Goal: Task Accomplishment & Management: Use online tool/utility

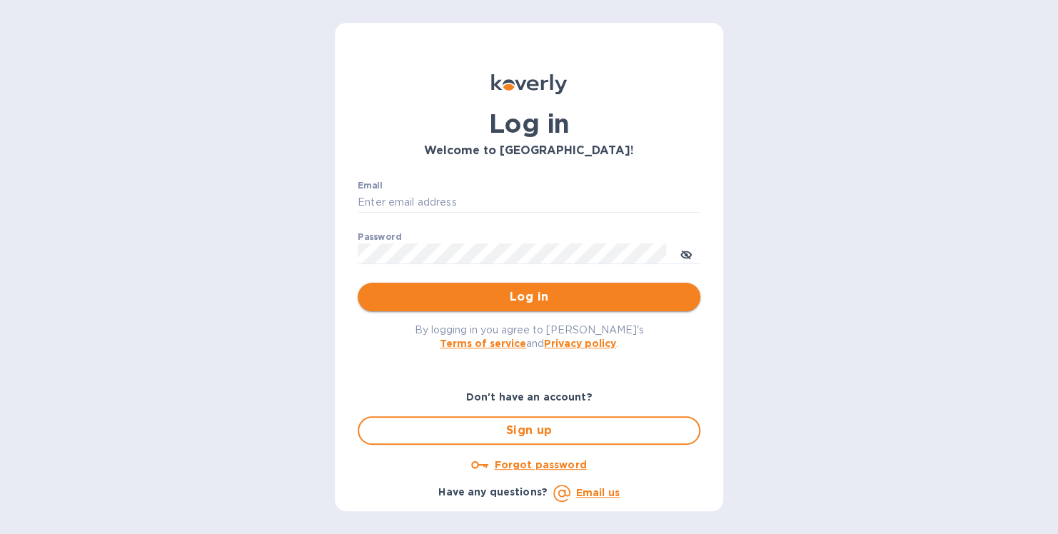
type input "[PERSON_NAME][EMAIL_ADDRESS][DOMAIN_NAME]"
click at [529, 308] on button "Log in" at bounding box center [529, 297] width 343 height 29
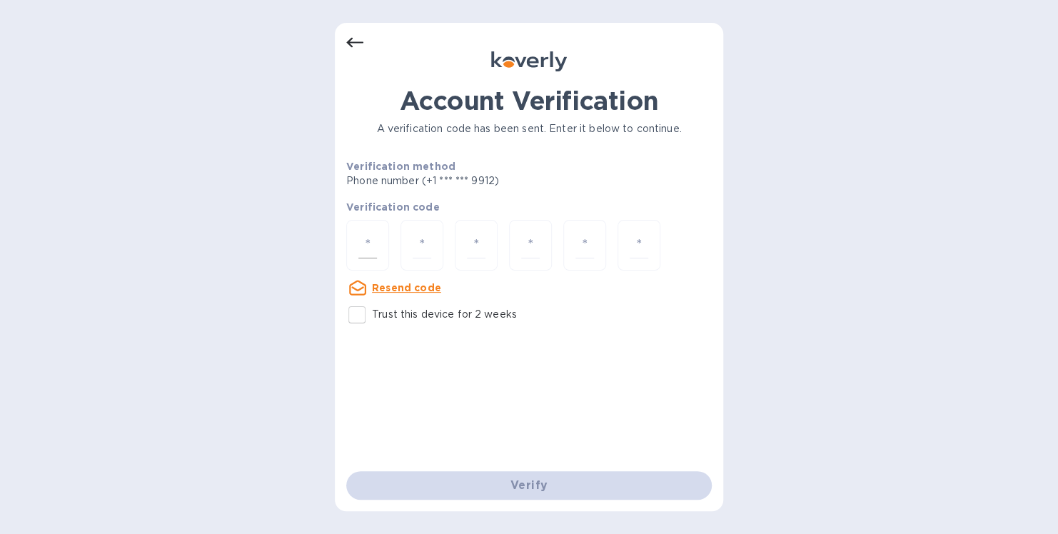
click at [367, 237] on input "number" at bounding box center [367, 245] width 19 height 26
type input "1"
type input "7"
type input "5"
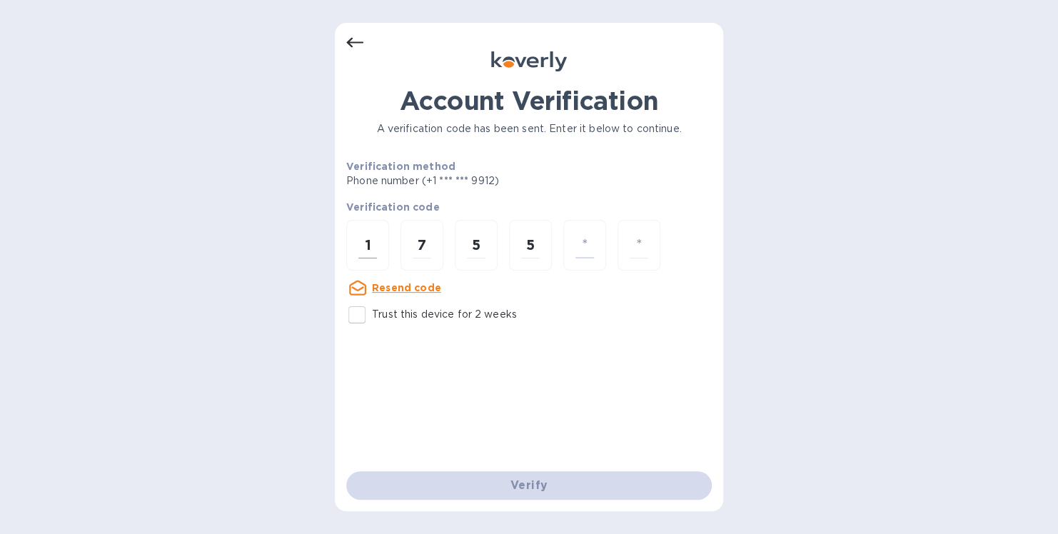
type input "4"
type input "3"
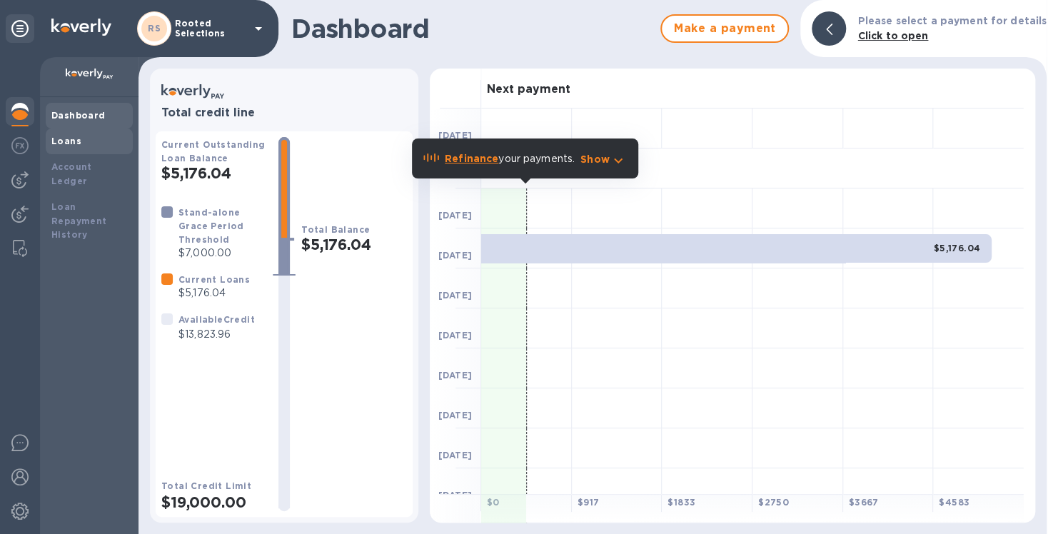
click at [66, 145] on b "Loans" at bounding box center [66, 141] width 30 height 11
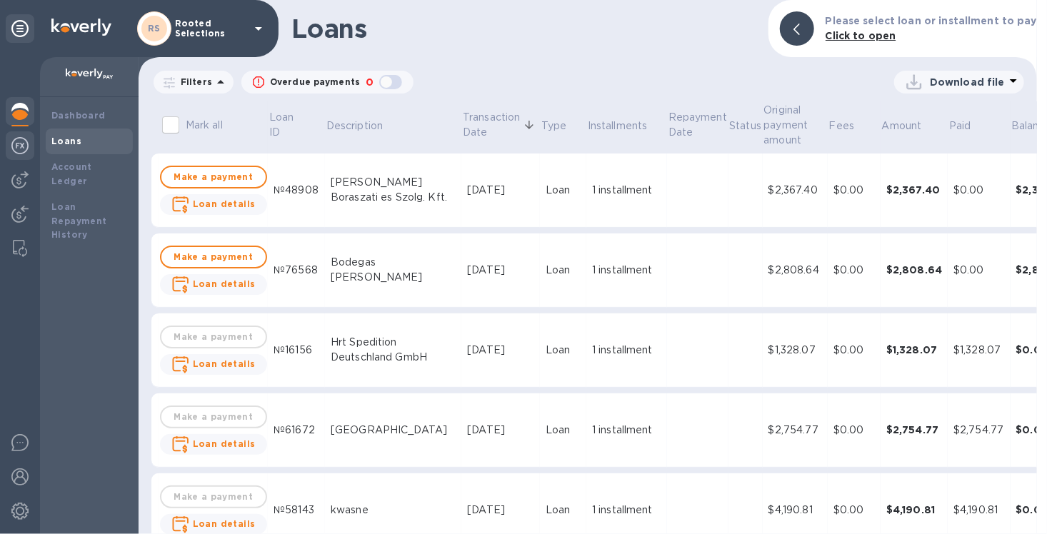
click at [20, 146] on img at bounding box center [19, 145] width 17 height 17
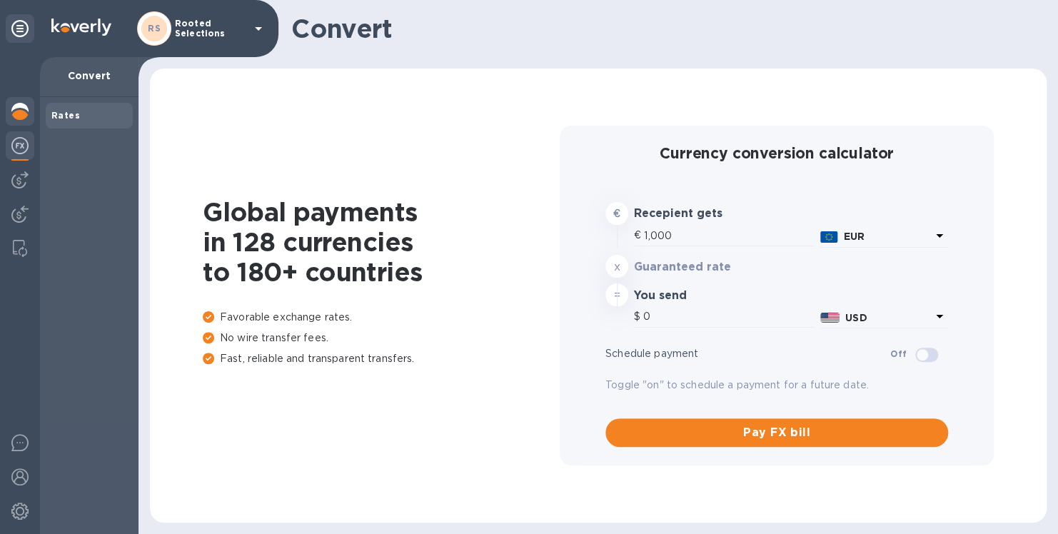
click at [34, 120] on div at bounding box center [20, 112] width 29 height 31
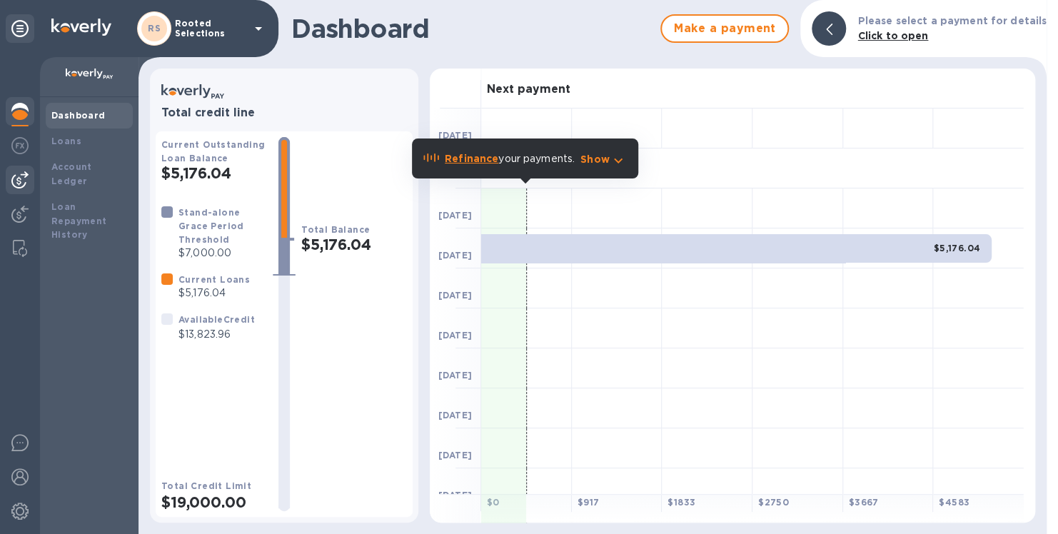
click at [24, 180] on img at bounding box center [19, 179] width 17 height 17
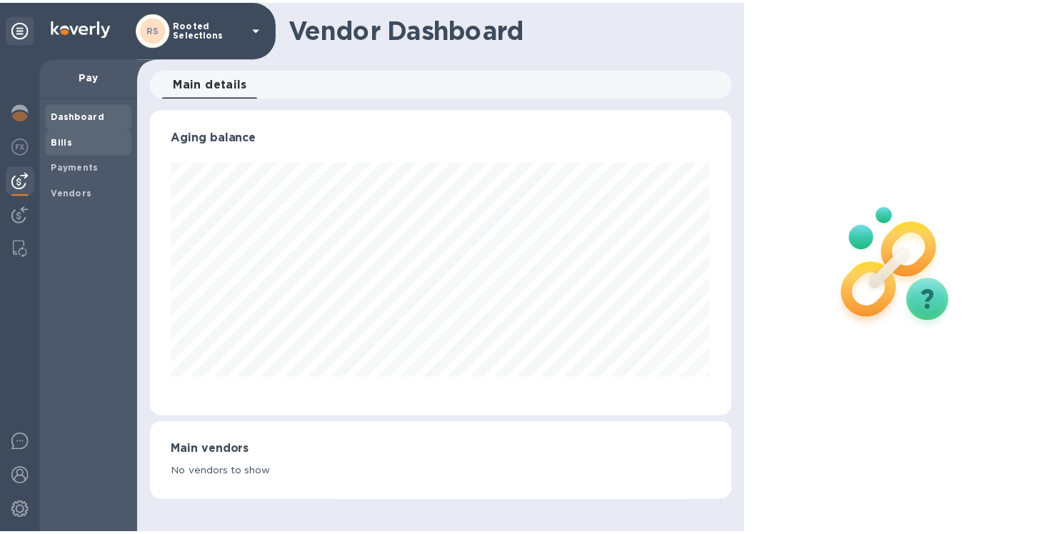
scroll to position [308, 587]
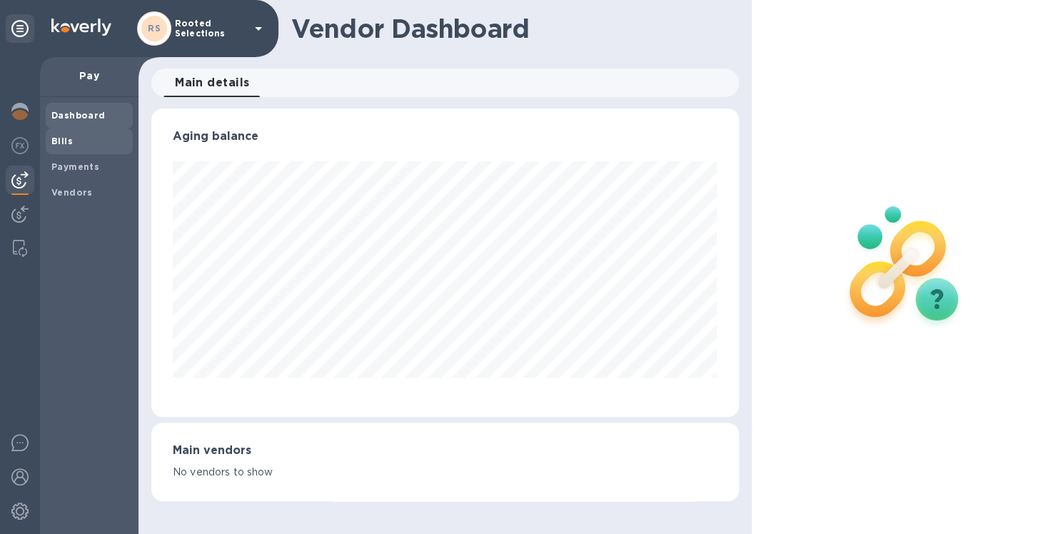
click at [65, 137] on b "Bills" at bounding box center [61, 141] width 21 height 11
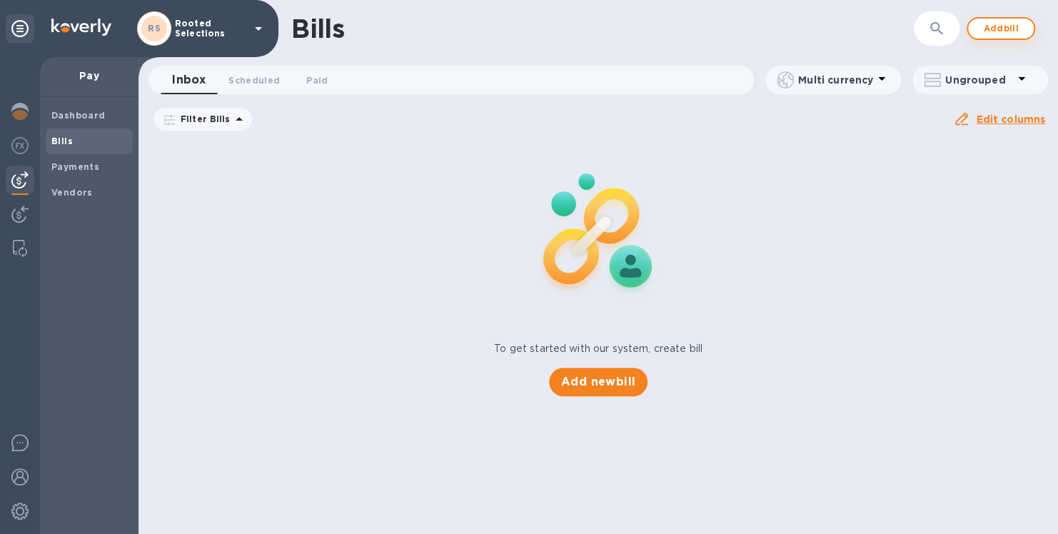
click at [1003, 34] on span "Add bill" at bounding box center [1001, 28] width 43 height 17
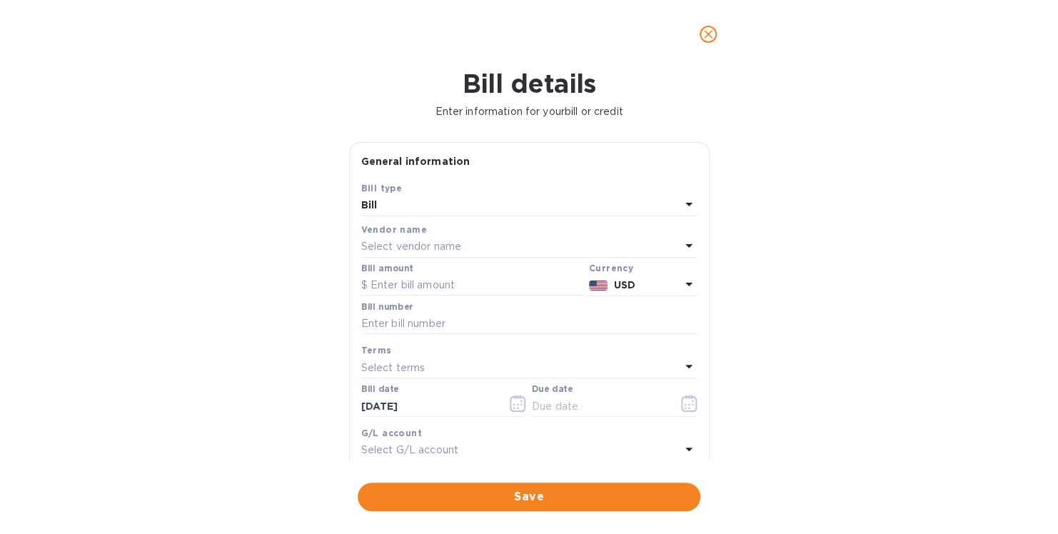
click at [673, 243] on div "Select vendor name" at bounding box center [520, 247] width 319 height 20
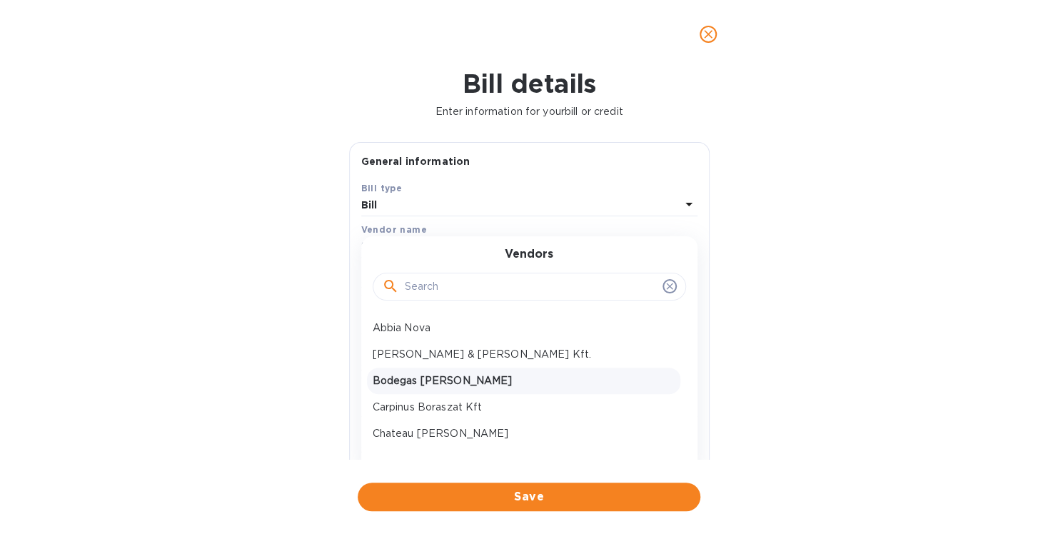
click at [430, 381] on p "Bodegas [PERSON_NAME]" at bounding box center [524, 380] width 302 height 15
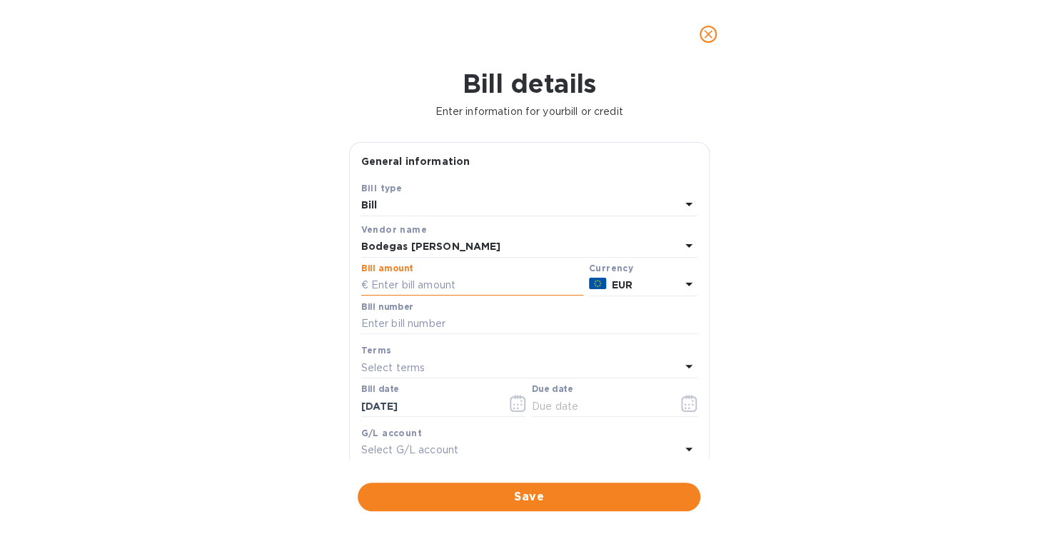
click at [404, 292] on input "text" at bounding box center [472, 285] width 222 height 21
type input "2"
type input "1,528.61"
click at [438, 329] on input "text" at bounding box center [529, 323] width 336 height 21
type input "2502-2"
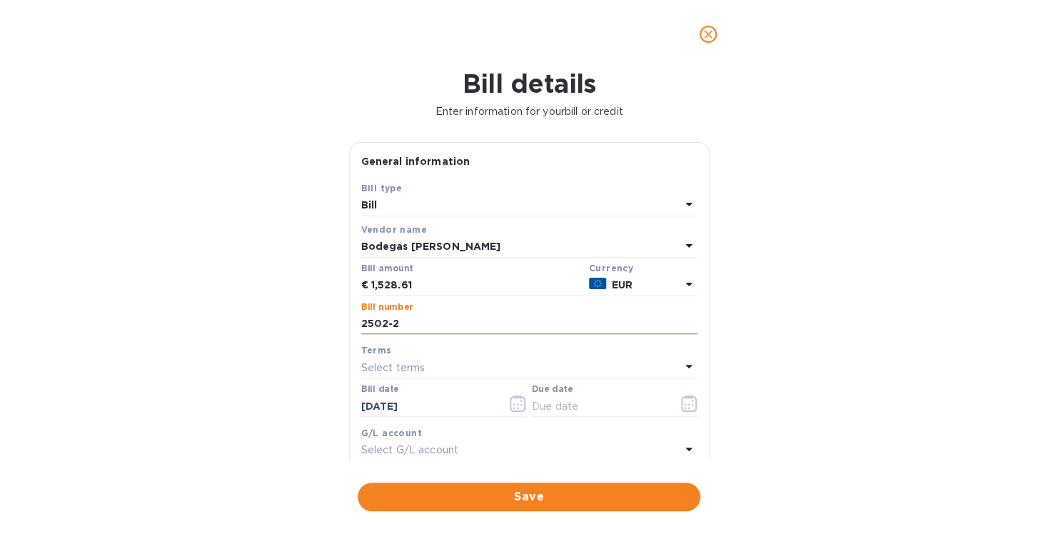
type input "[DATE]"
type input "2502-3"
click at [682, 401] on icon "button" at bounding box center [689, 403] width 16 height 17
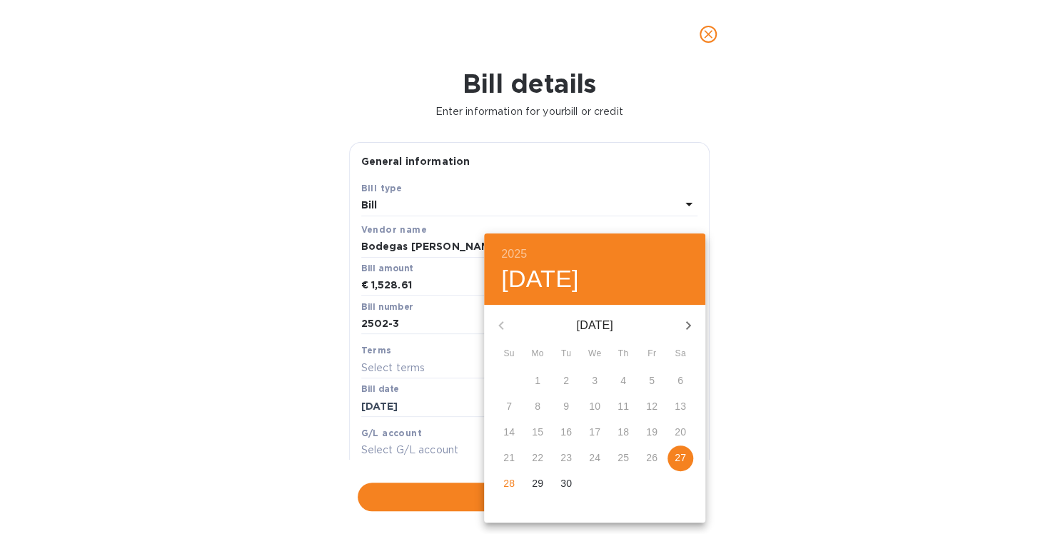
click at [538, 483] on p "29" at bounding box center [537, 483] width 11 height 14
type input "[DATE]"
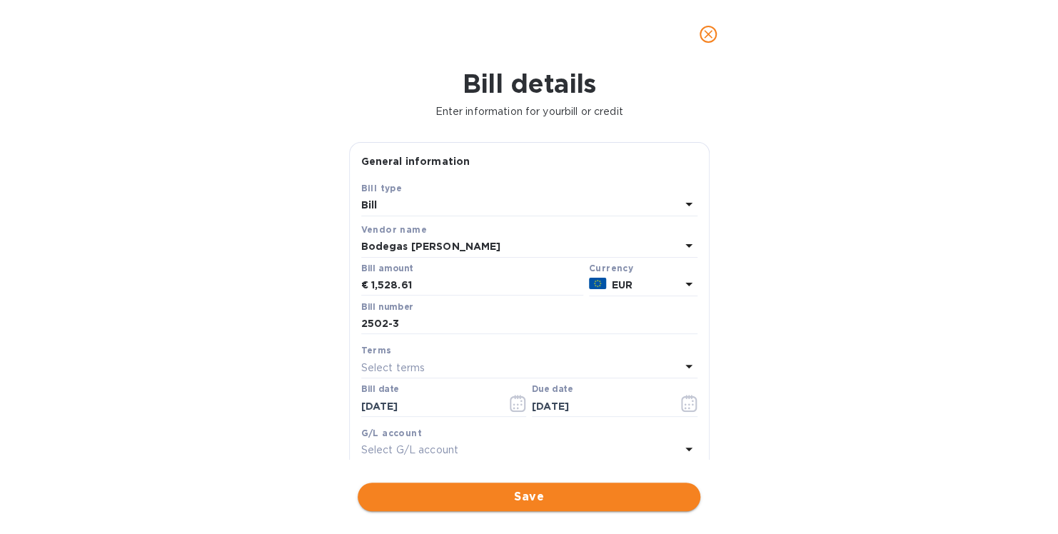
click at [498, 494] on span "Save" at bounding box center [529, 496] width 320 height 17
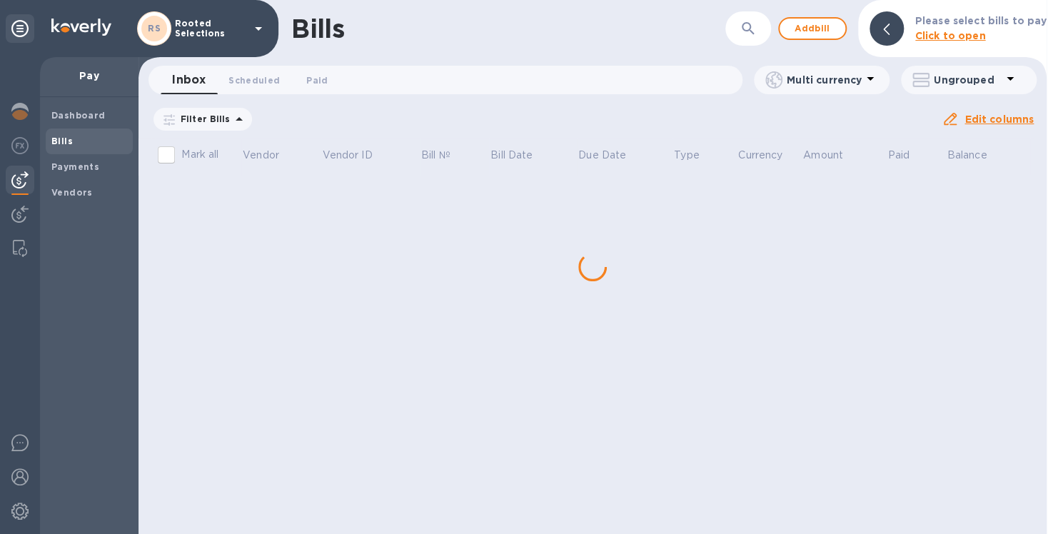
click at [221, 191] on div "Bills ​ Add bill Please select bills to pay Click to open Inbox 0 Scheduled 0 P…" at bounding box center [593, 267] width 908 height 534
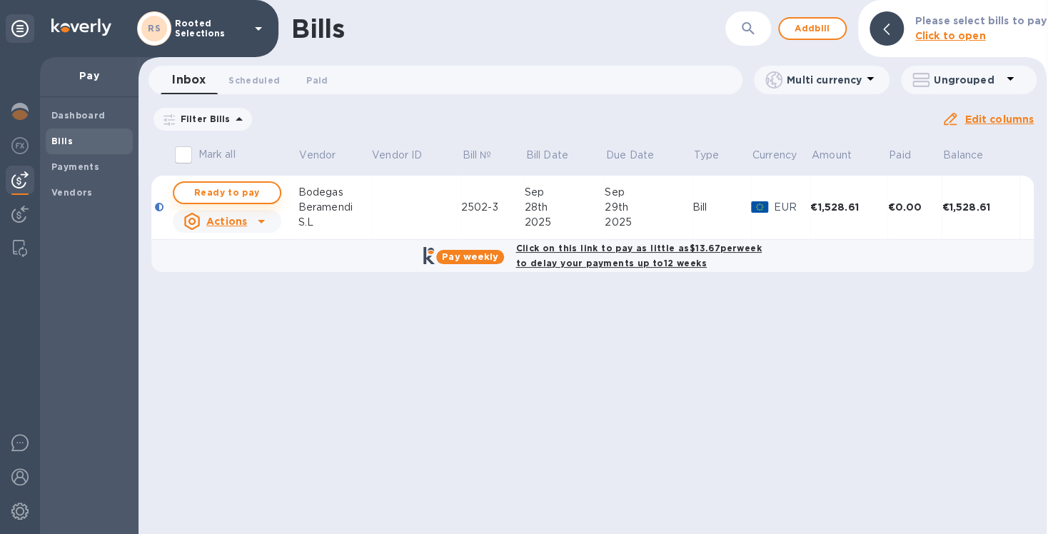
click at [228, 197] on span "Ready to pay" at bounding box center [227, 192] width 83 height 17
checkbox input "true"
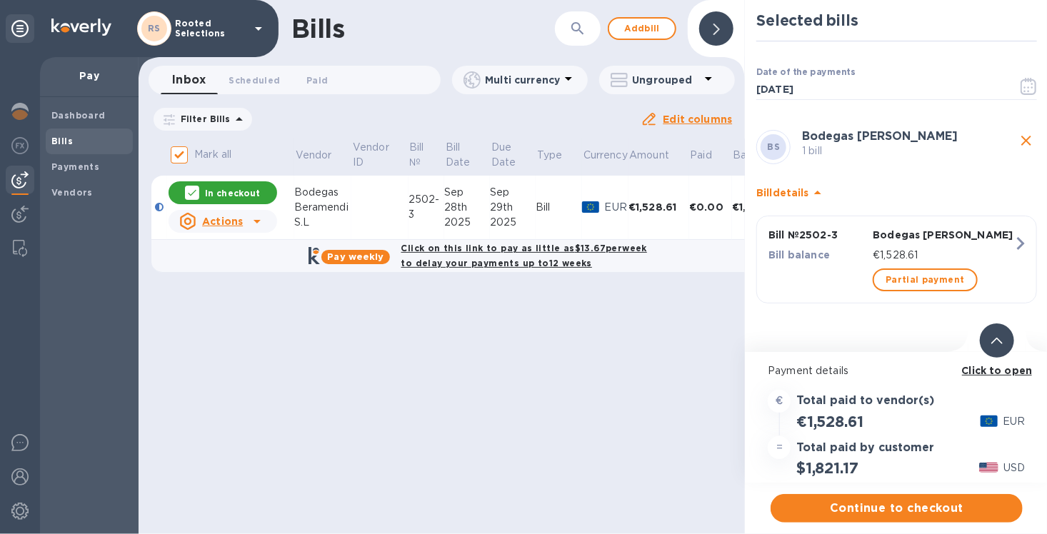
scroll to position [11, 0]
click at [880, 500] on span "Continue to checkout" at bounding box center [896, 508] width 229 height 17
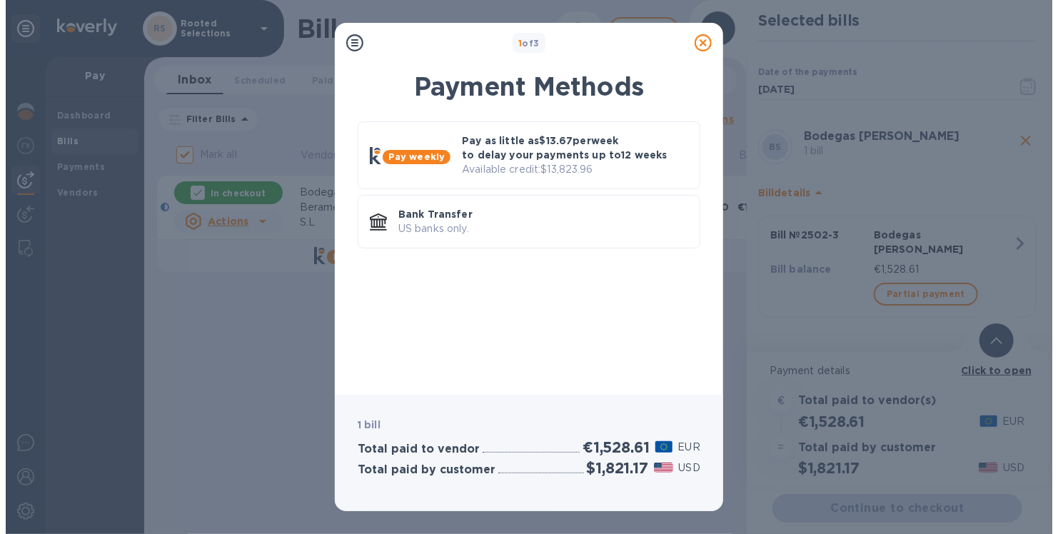
scroll to position [0, 0]
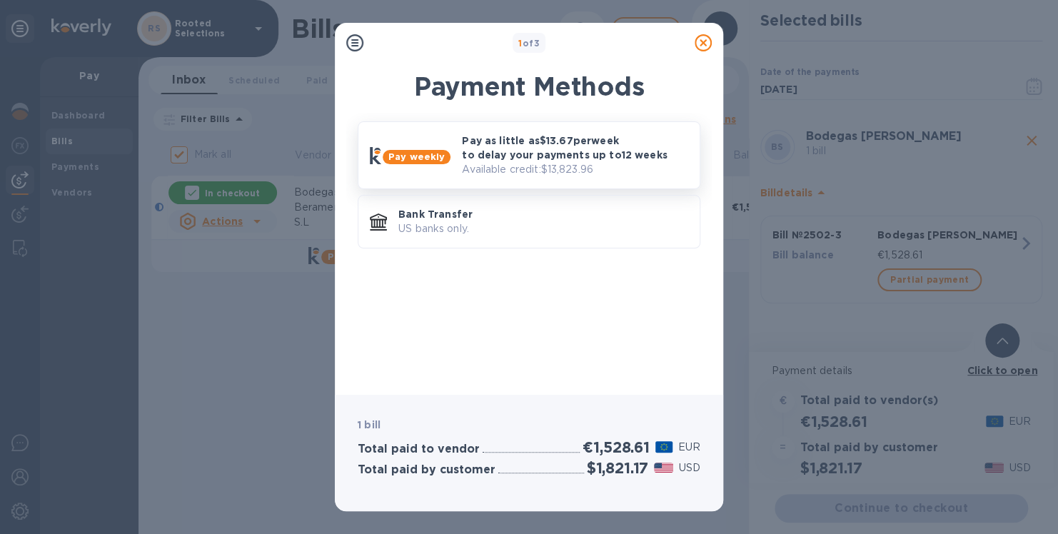
click at [538, 163] on p "Available credit: $13,823.96" at bounding box center [575, 169] width 226 height 15
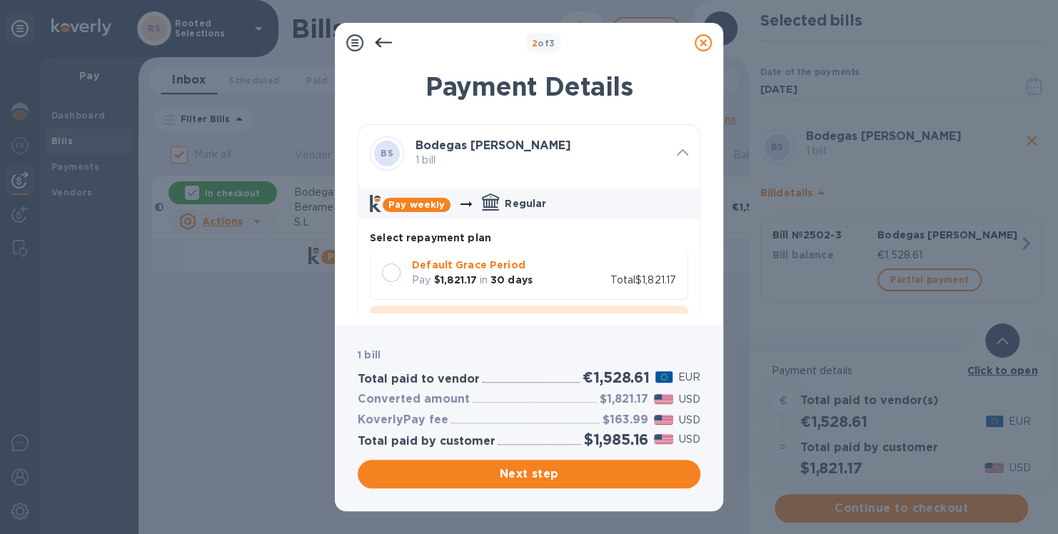
scroll to position [11, 0]
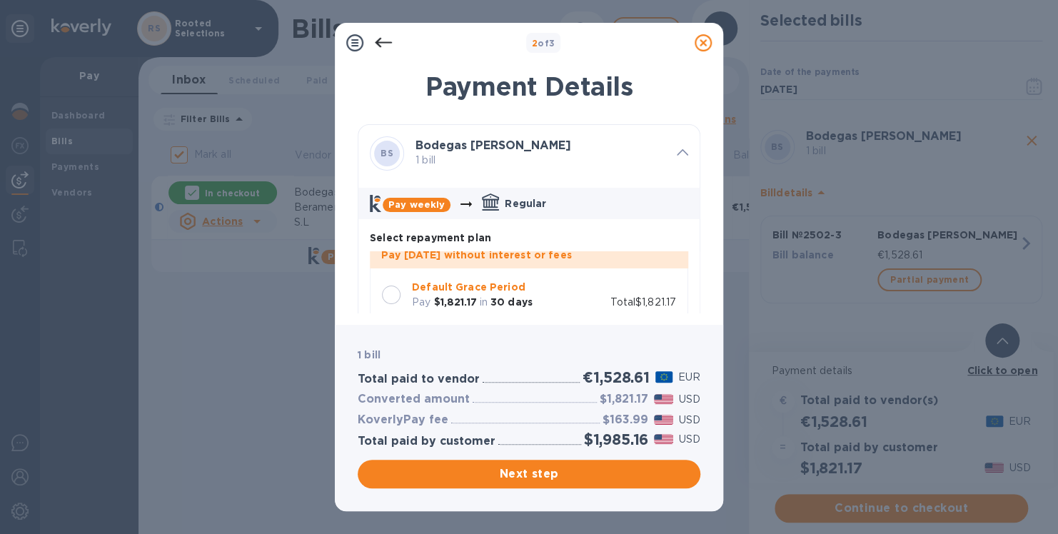
click at [389, 290] on div at bounding box center [391, 295] width 19 height 19
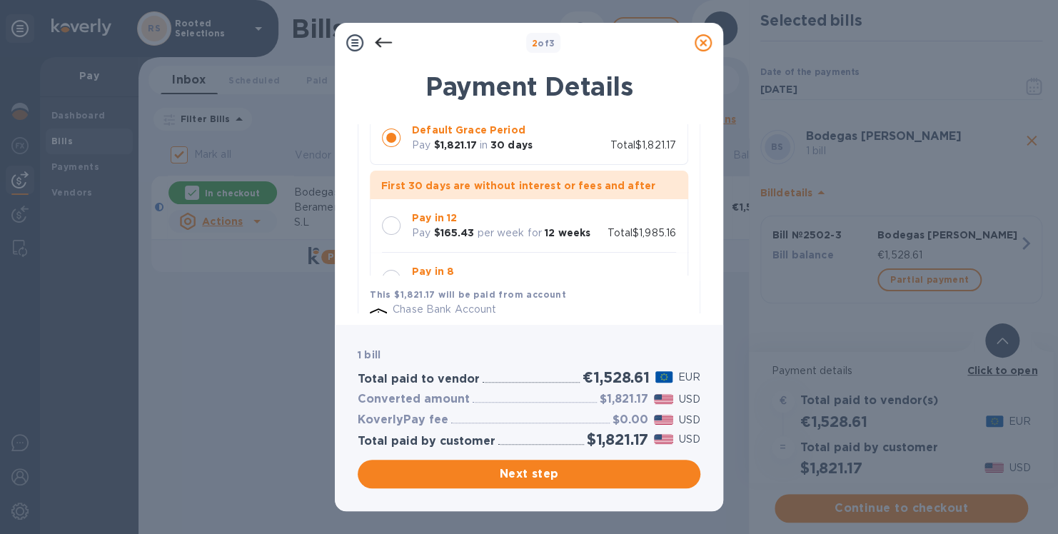
scroll to position [128, 0]
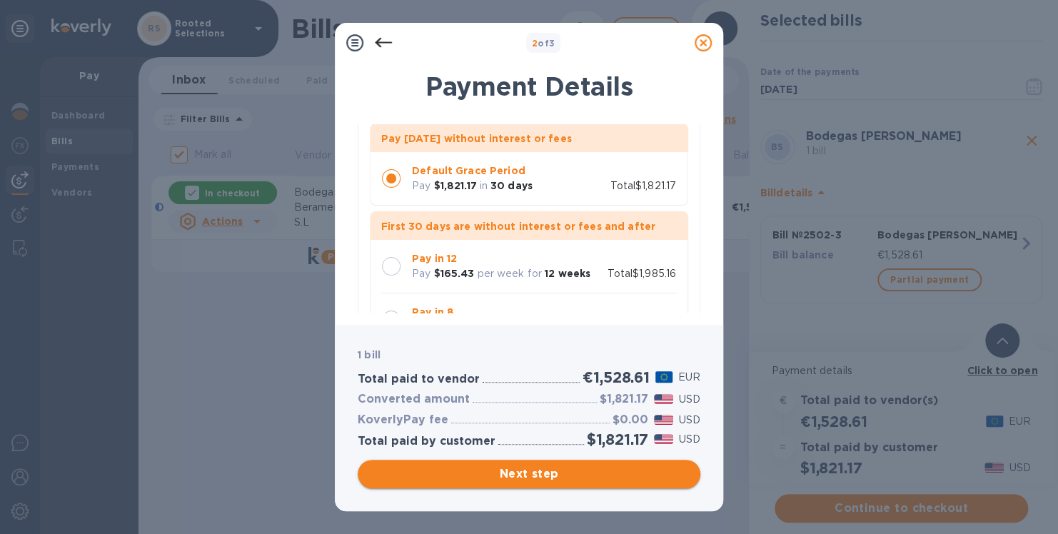
click at [554, 475] on span "Next step" at bounding box center [529, 473] width 320 height 17
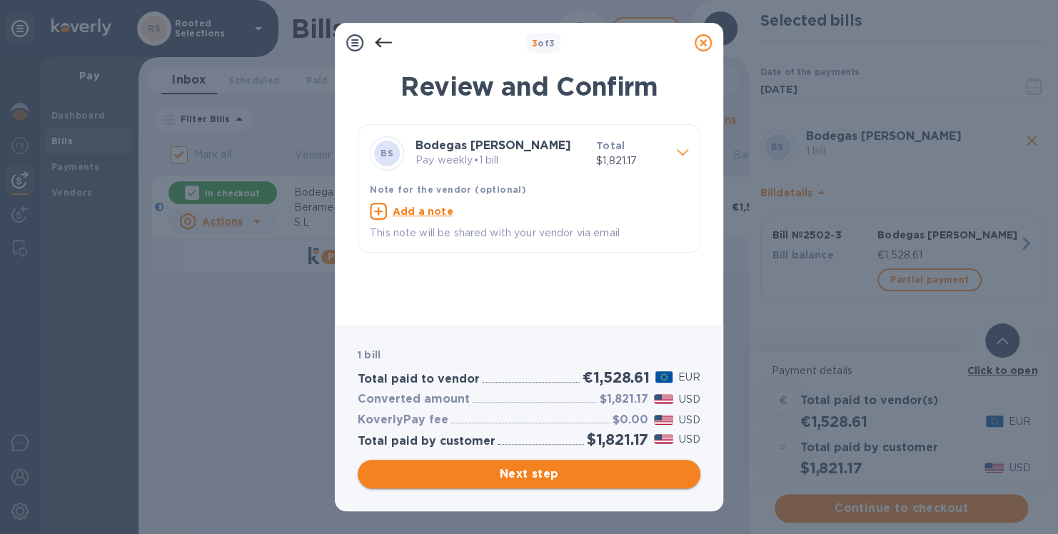
click at [508, 475] on span "Next step" at bounding box center [529, 473] width 320 height 17
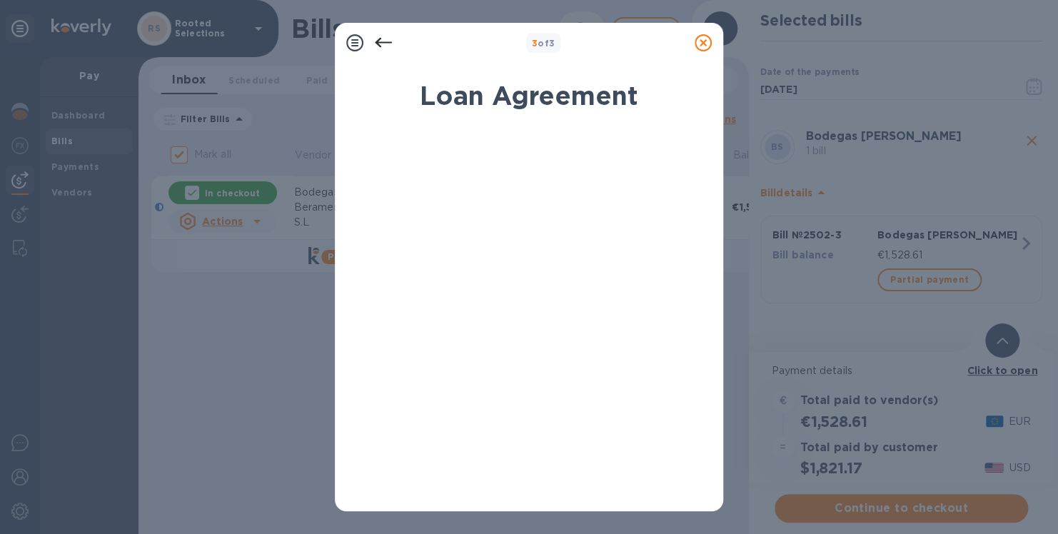
drag, startPoint x: 712, startPoint y: 157, endPoint x: 703, endPoint y: 276, distance: 118.9
click at [703, 276] on div "Loan Agreement By signing electronically, I [PERSON_NAME] certify that I am aut…" at bounding box center [529, 282] width 388 height 457
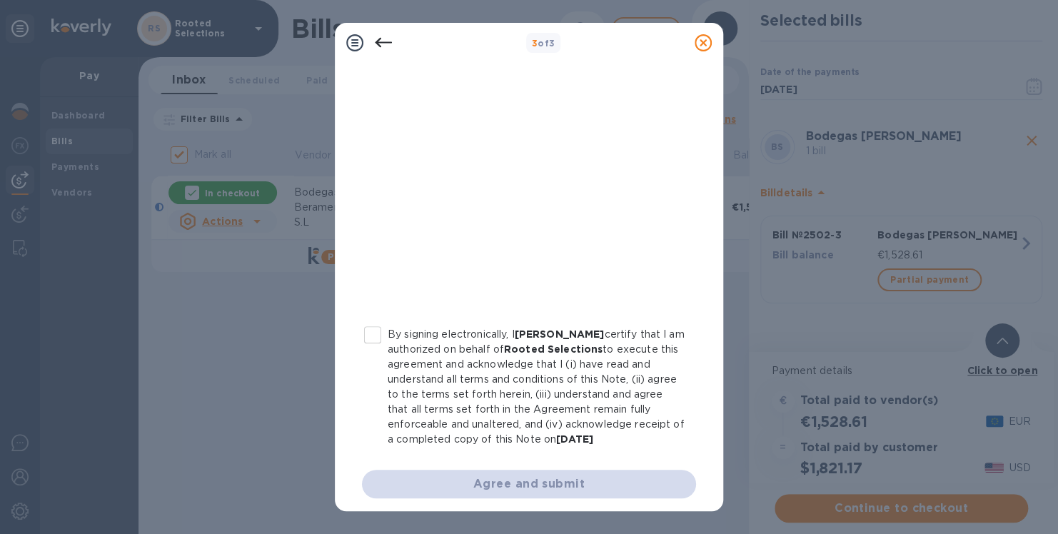
scroll to position [263, 0]
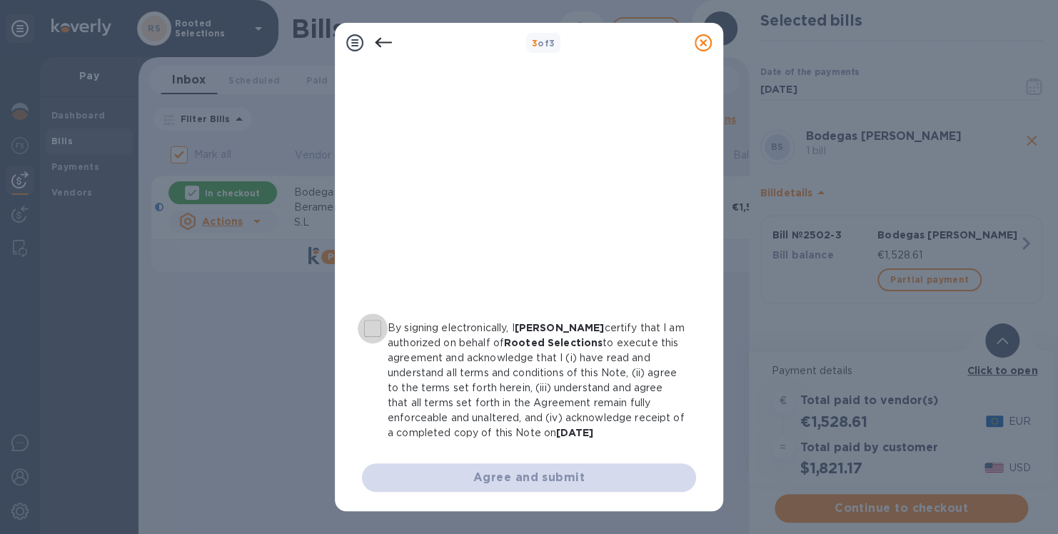
click at [366, 330] on input "By signing electronically, I [PERSON_NAME] certify that I am authorized on beha…" at bounding box center [373, 328] width 30 height 30
checkbox input "true"
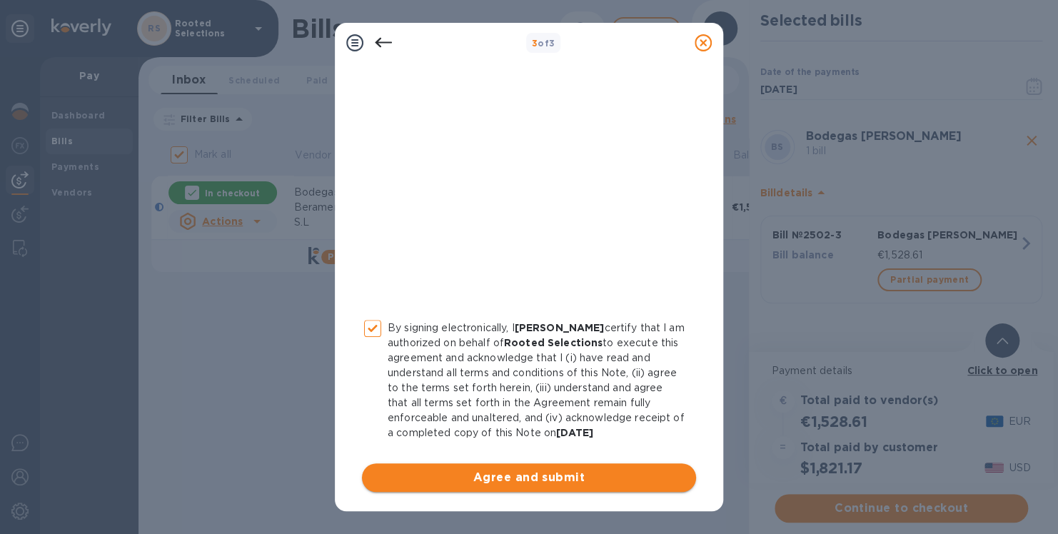
click at [492, 473] on span "Agree and submit" at bounding box center [528, 477] width 311 height 17
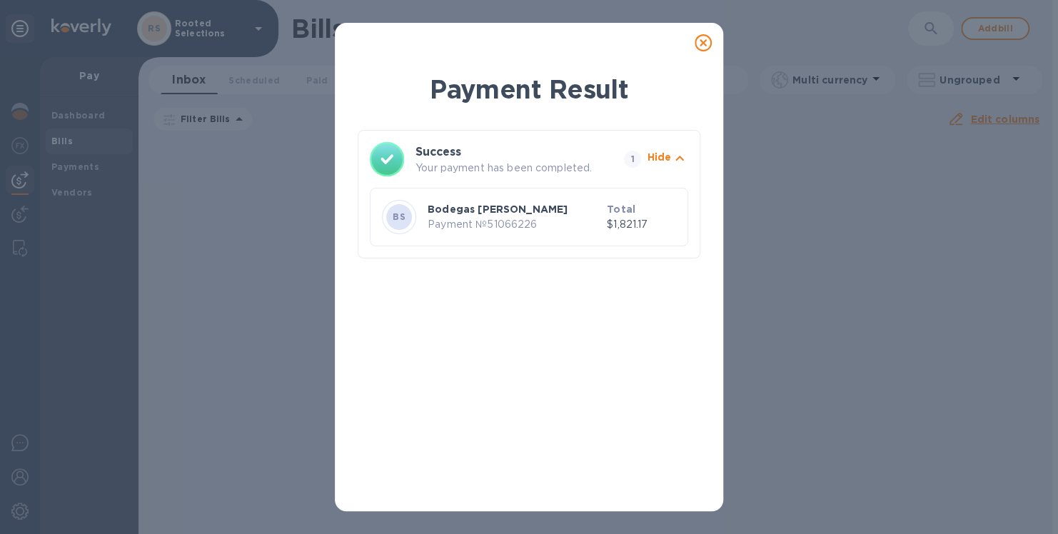
click at [703, 49] on icon at bounding box center [703, 42] width 17 height 17
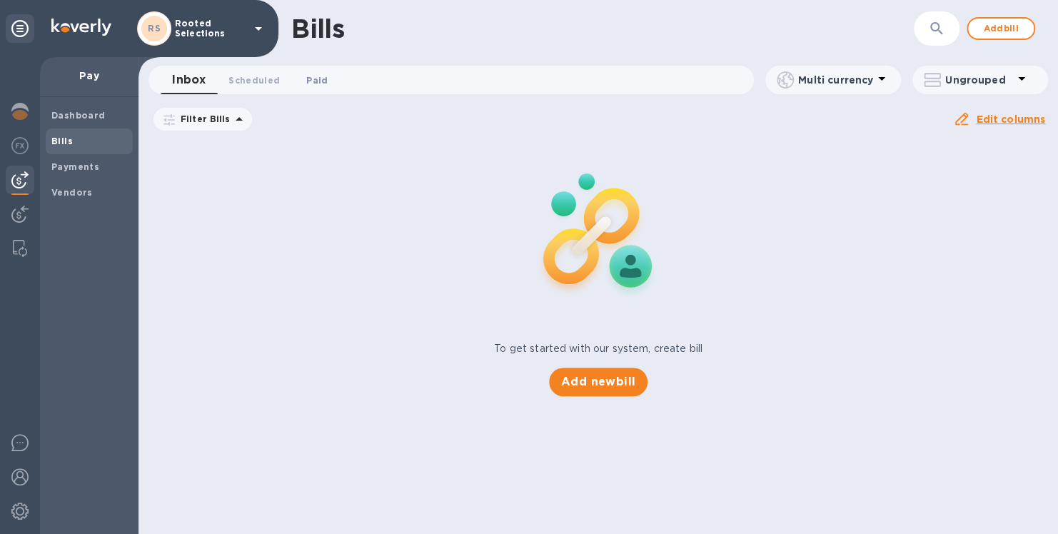
click at [320, 80] on span "Paid 0" at bounding box center [316, 80] width 21 height 15
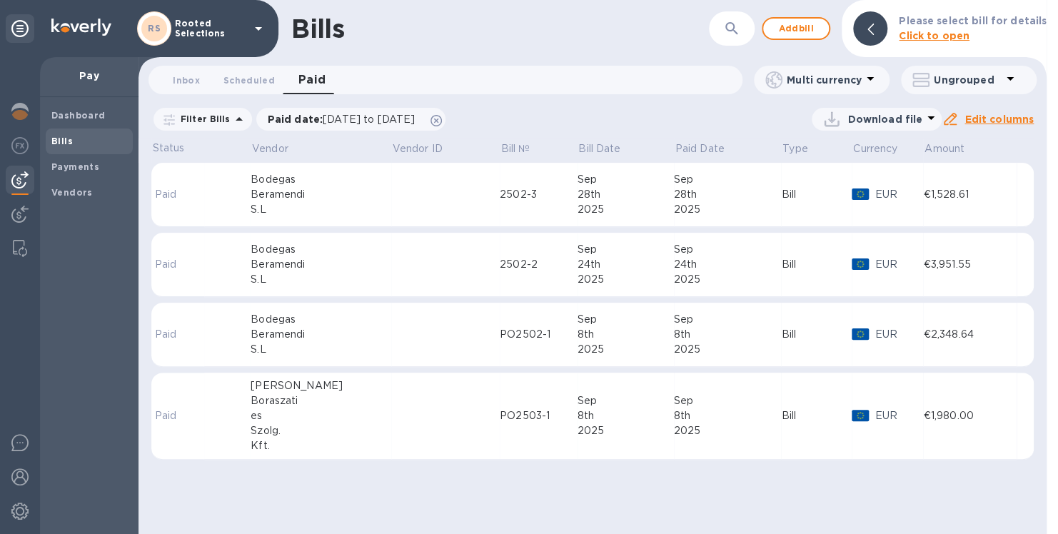
click at [427, 328] on td at bounding box center [445, 335] width 109 height 64
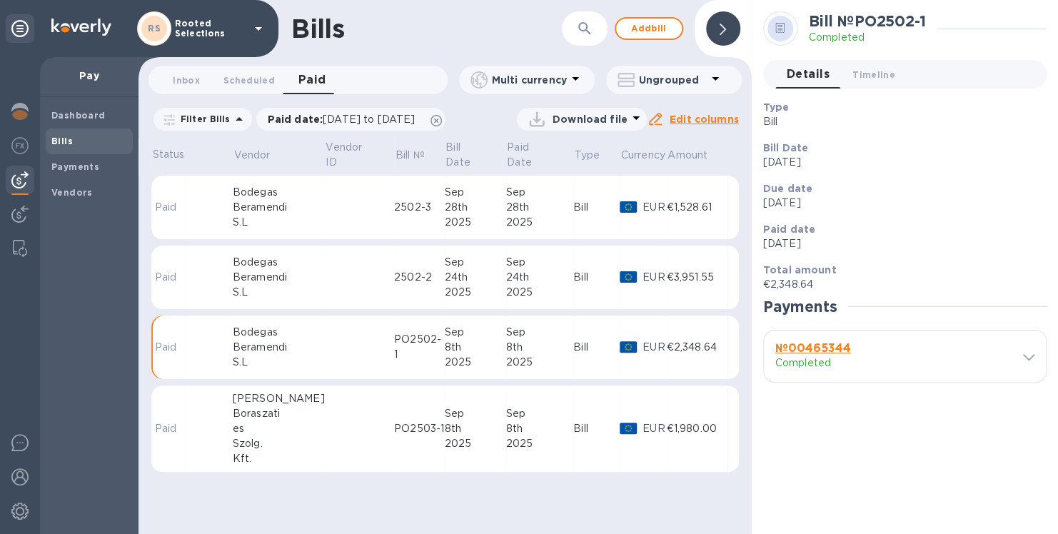
click at [1031, 348] on div "№ 00465344 Completed" at bounding box center [905, 356] width 282 height 51
click at [823, 349] on b "№ 00465344" at bounding box center [813, 348] width 76 height 14
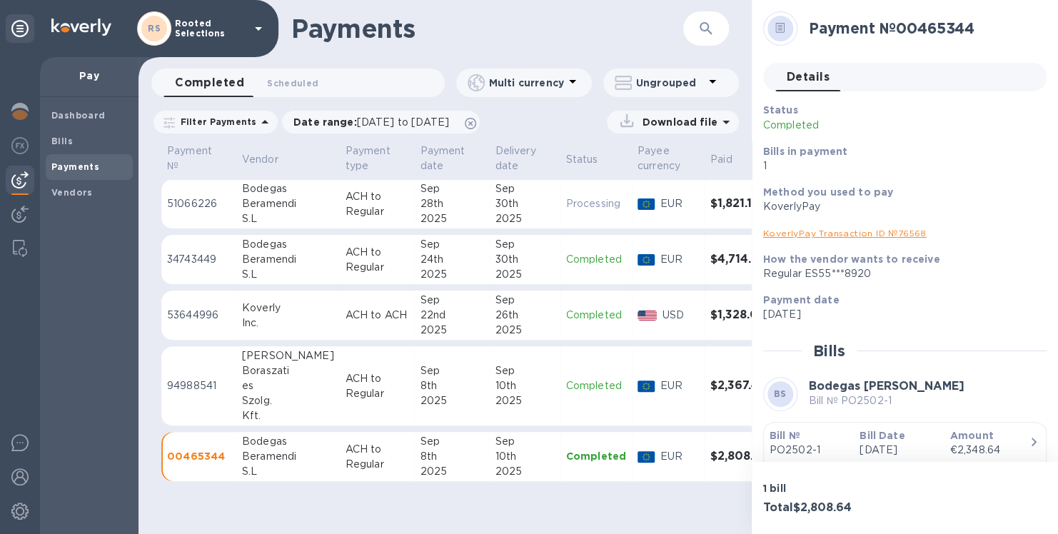
click at [1025, 441] on icon "button" at bounding box center [1033, 441] width 17 height 17
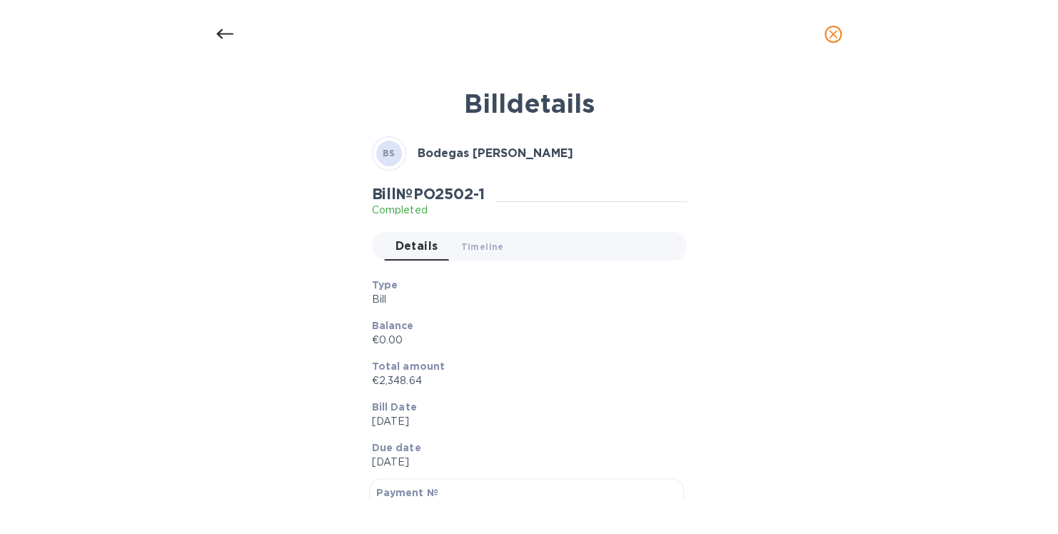
click at [1017, 248] on div "Bill details BS Bodegas [PERSON_NAME] Bill № PO2502-1 Completed Details 0 Timel…" at bounding box center [529, 301] width 1058 height 465
click at [832, 33] on icon "close" at bounding box center [833, 34] width 9 height 9
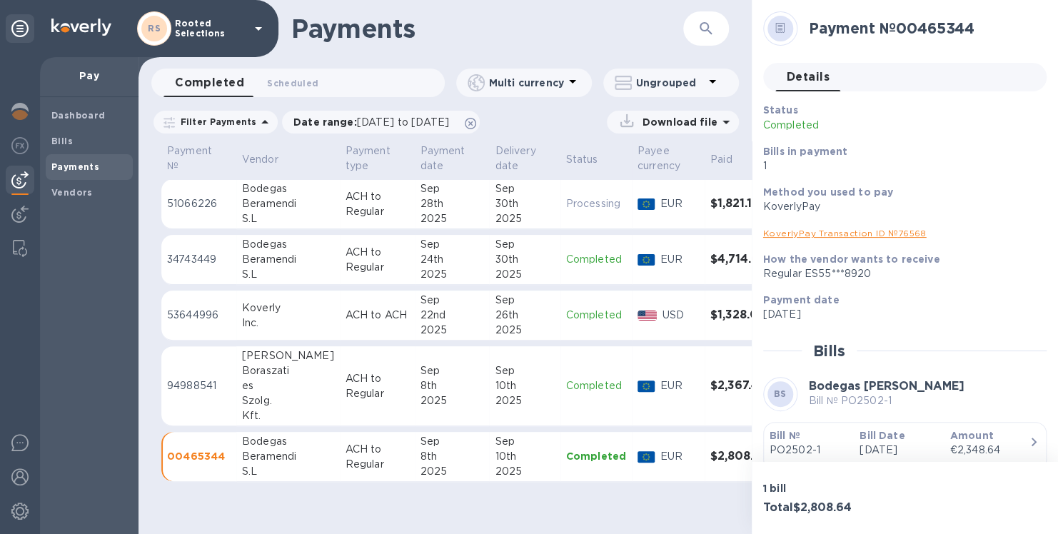
scroll to position [9, 0]
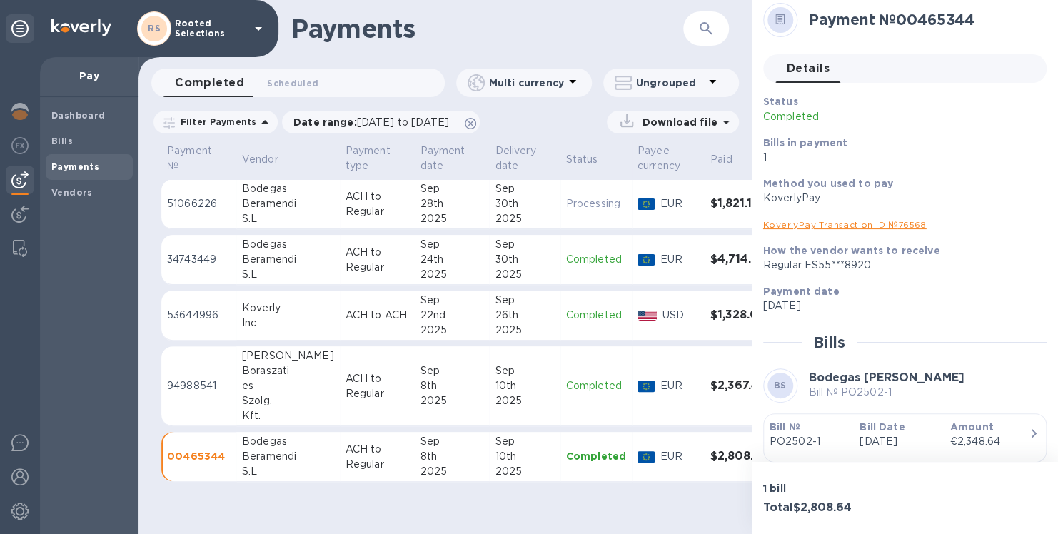
click at [380, 51] on div "Payments ​" at bounding box center [445, 28] width 613 height 57
click at [58, 134] on span "Bills" at bounding box center [61, 141] width 21 height 14
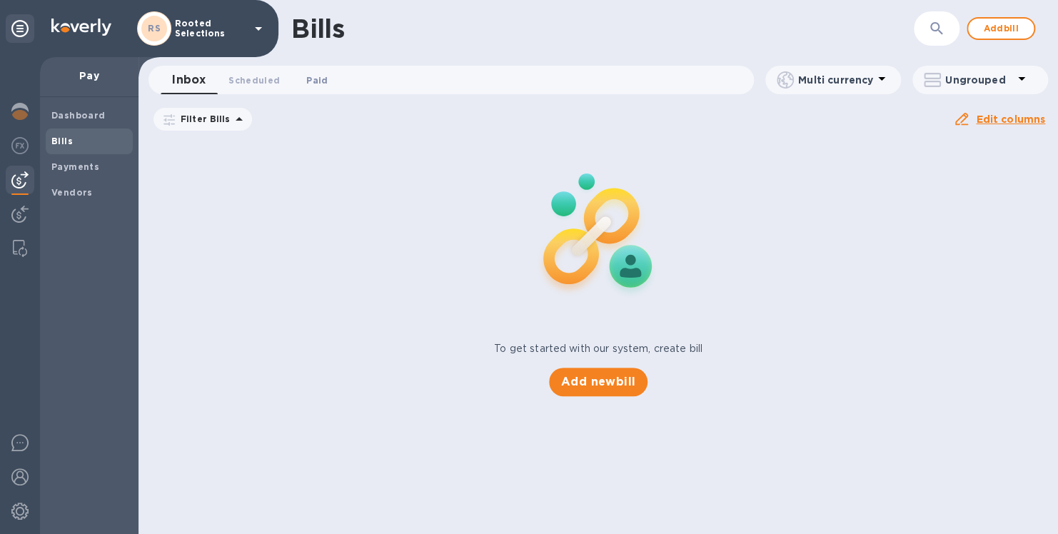
click at [318, 80] on span "Paid 0" at bounding box center [316, 80] width 21 height 15
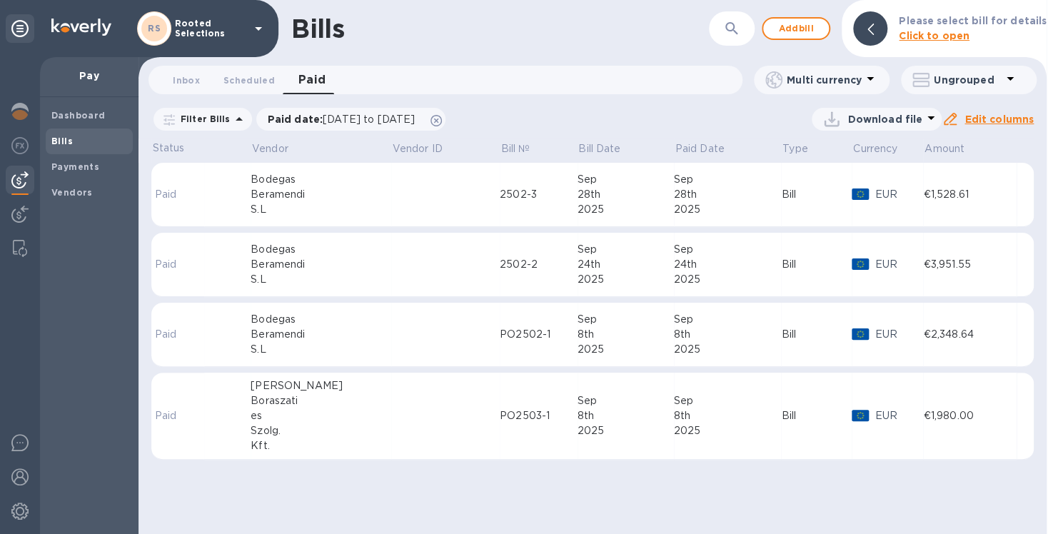
click at [892, 266] on p "EUR" at bounding box center [899, 264] width 49 height 15
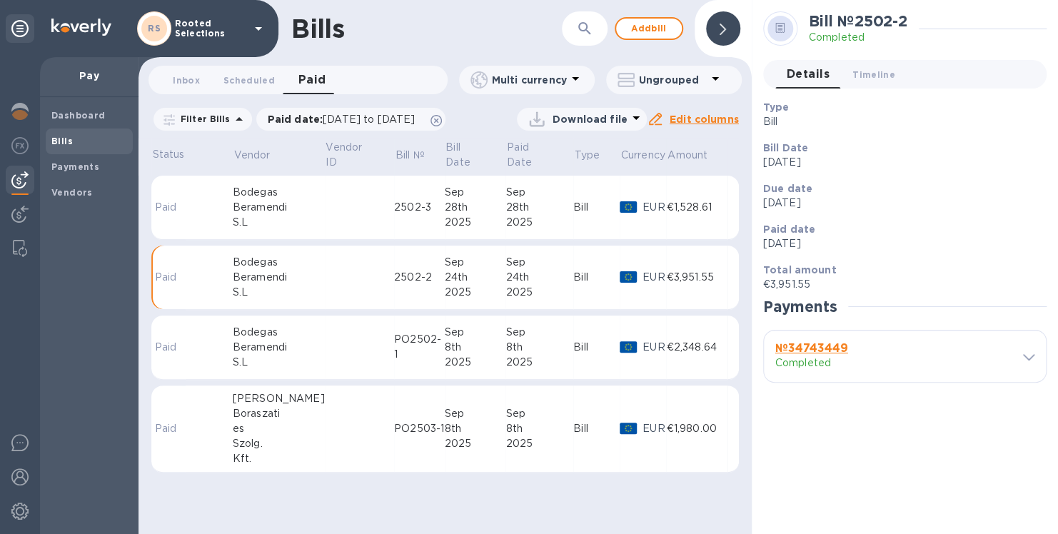
click at [820, 346] on b "№ 34743449" at bounding box center [811, 348] width 73 height 14
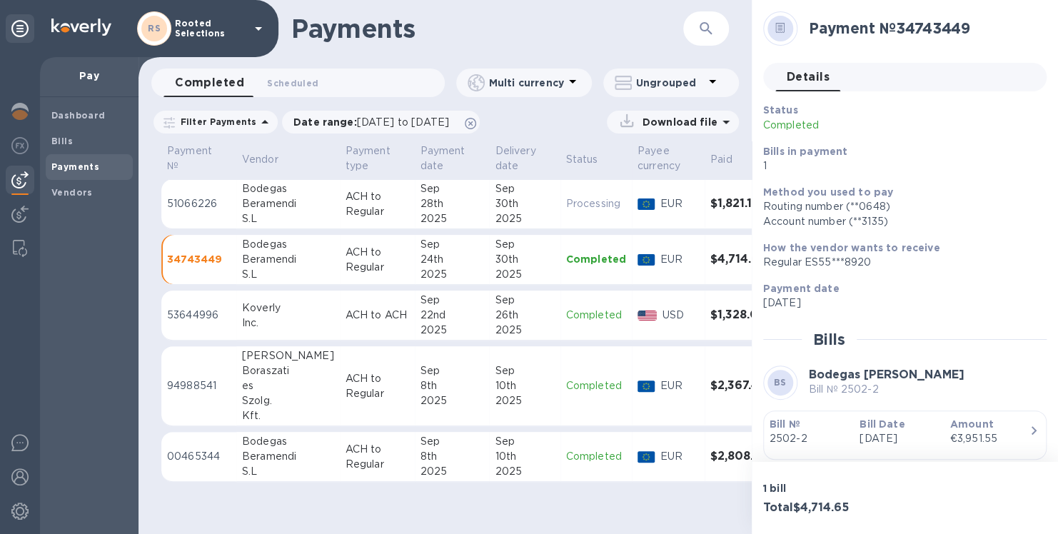
click at [1026, 431] on icon "button" at bounding box center [1033, 430] width 17 height 17
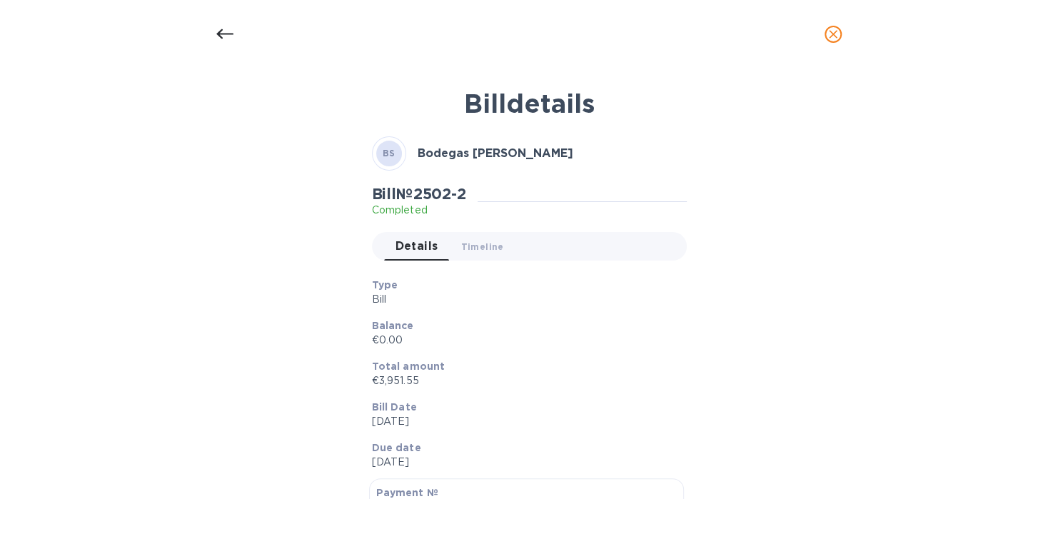
click at [831, 23] on button "close" at bounding box center [833, 34] width 34 height 34
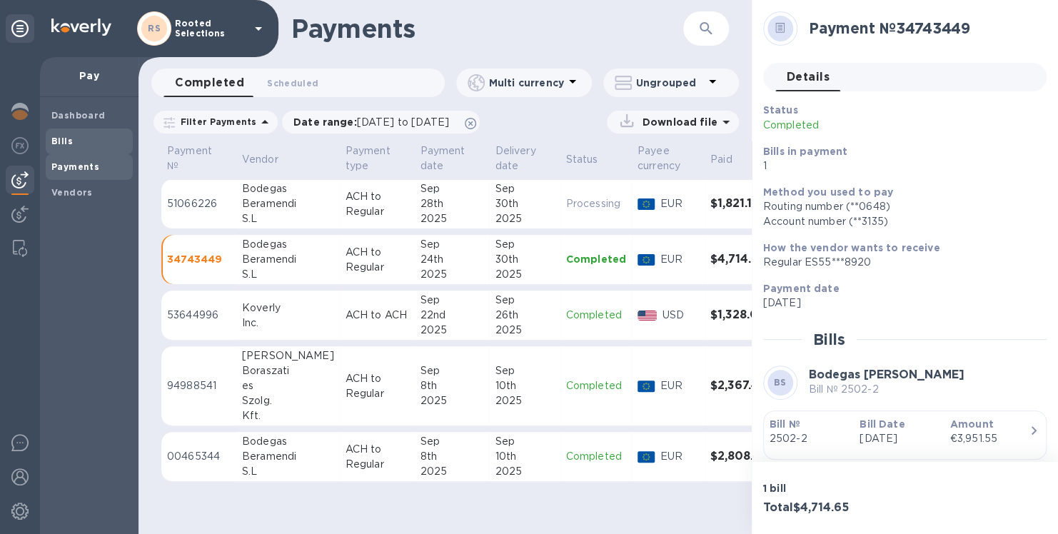
click at [60, 141] on b "Bills" at bounding box center [61, 141] width 21 height 11
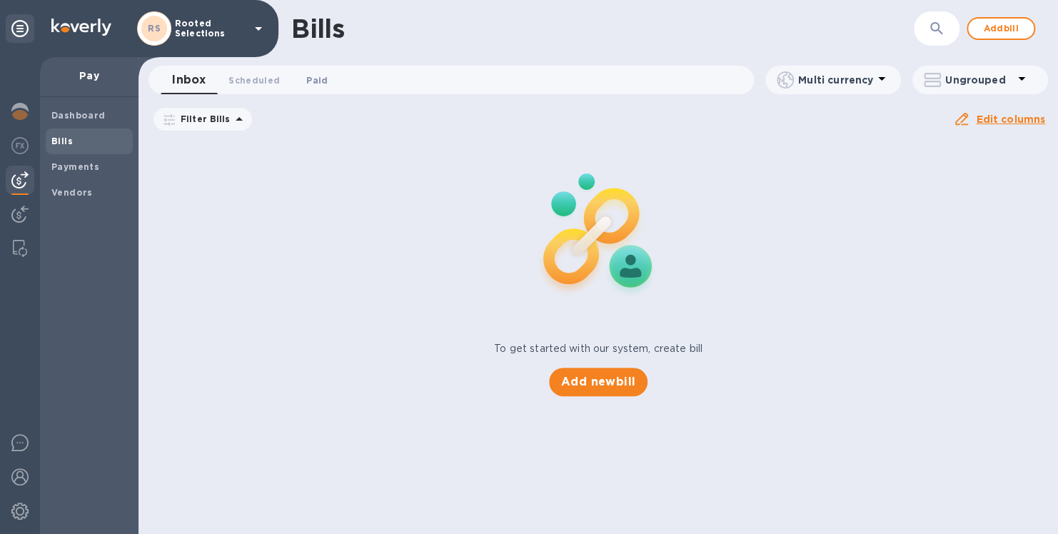
click at [329, 86] on button "Paid 0" at bounding box center [316, 80] width 51 height 29
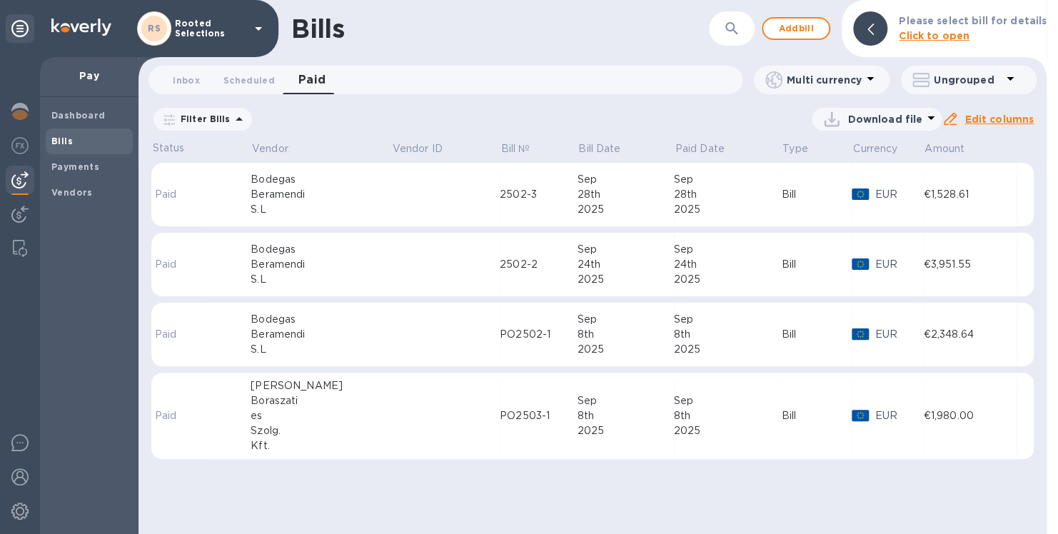
click at [415, 209] on td at bounding box center [445, 195] width 109 height 64
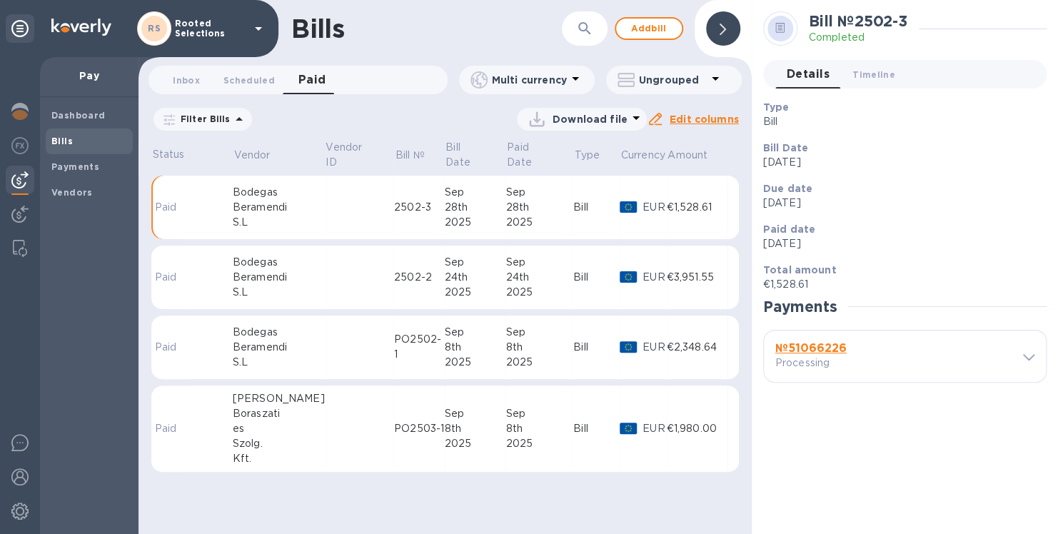
click at [811, 345] on b "№ 51066226" at bounding box center [810, 348] width 71 height 14
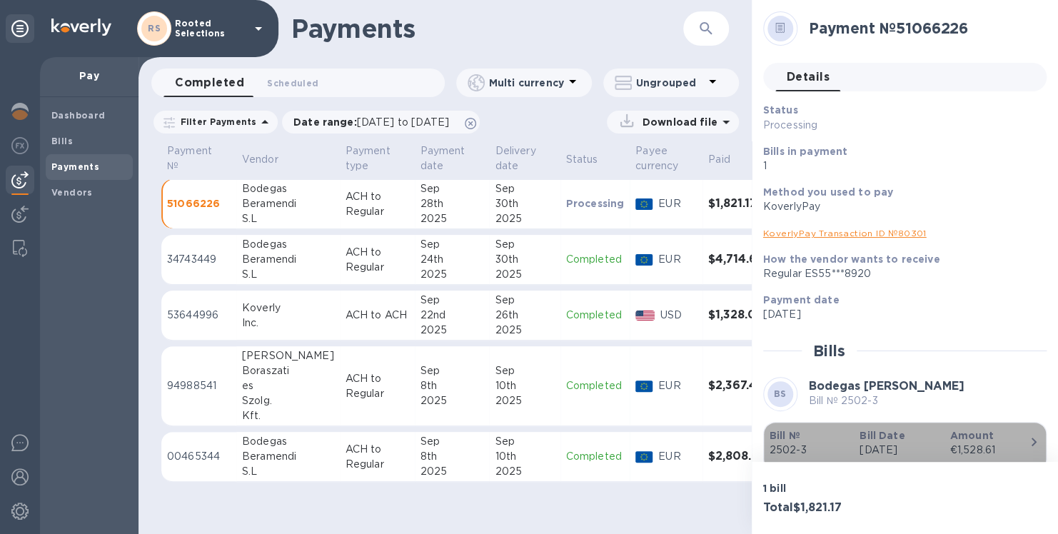
click at [1029, 434] on icon "button" at bounding box center [1033, 441] width 17 height 17
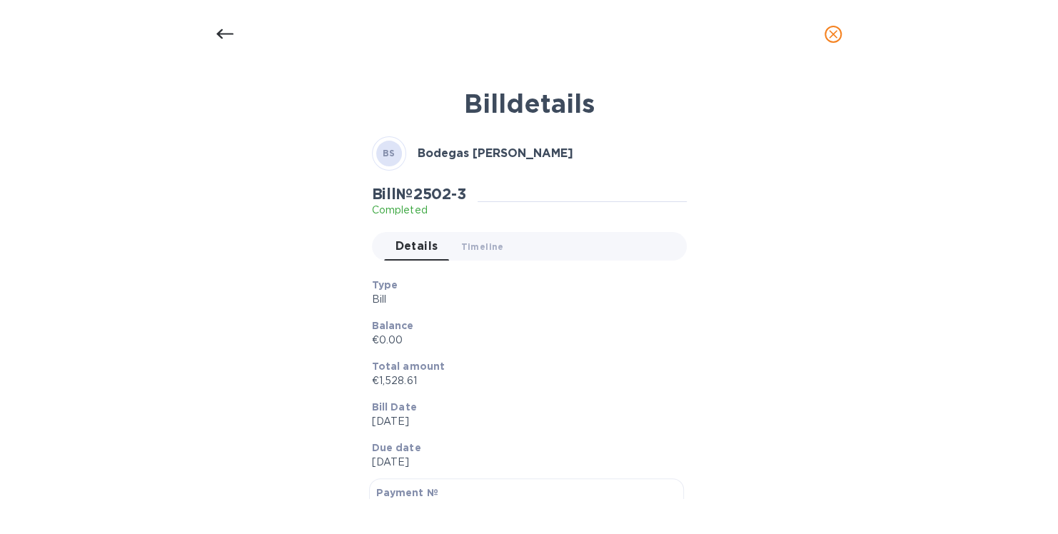
click at [836, 37] on icon "close" at bounding box center [833, 34] width 9 height 9
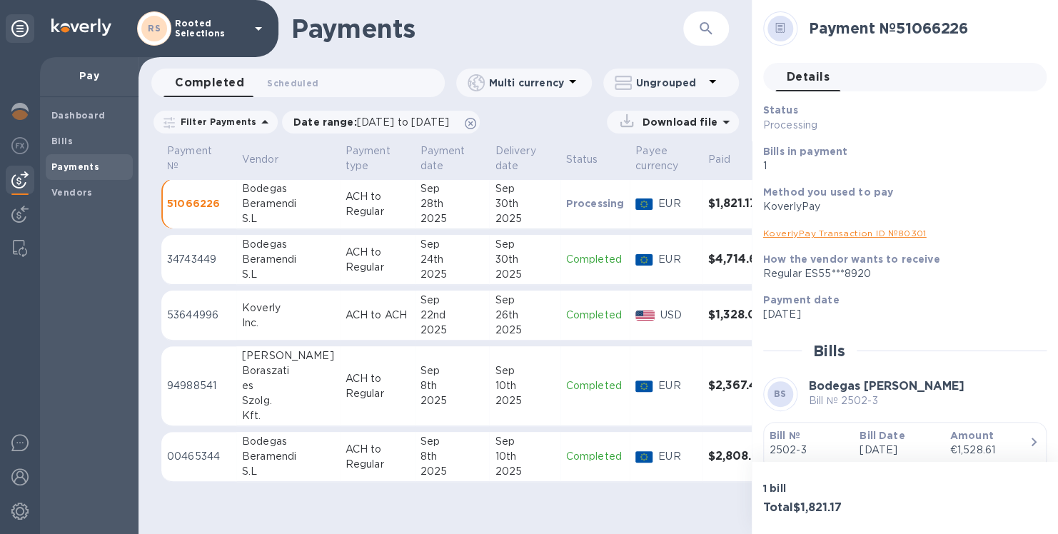
scroll to position [9, 0]
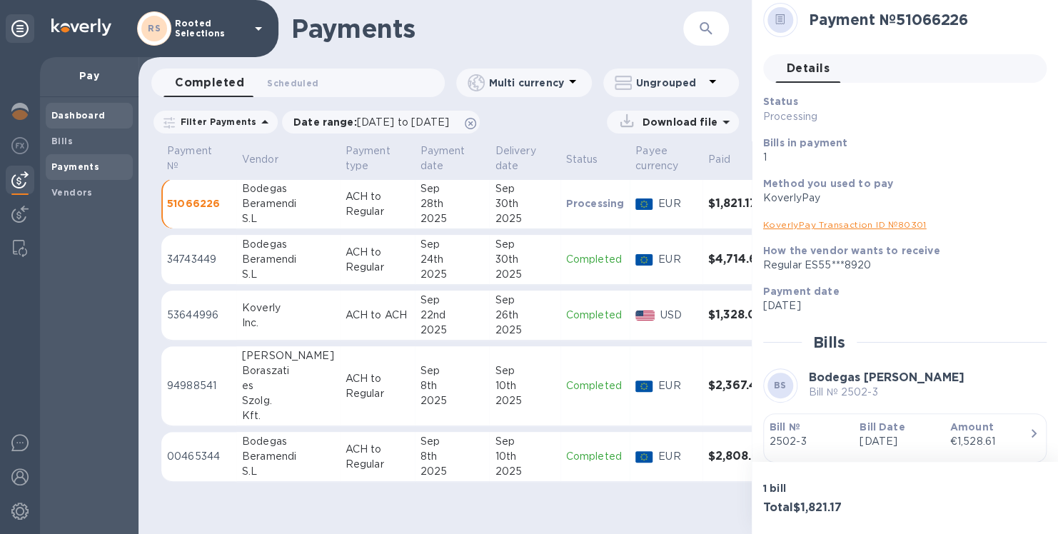
click at [84, 112] on b "Dashboard" at bounding box center [78, 115] width 54 height 11
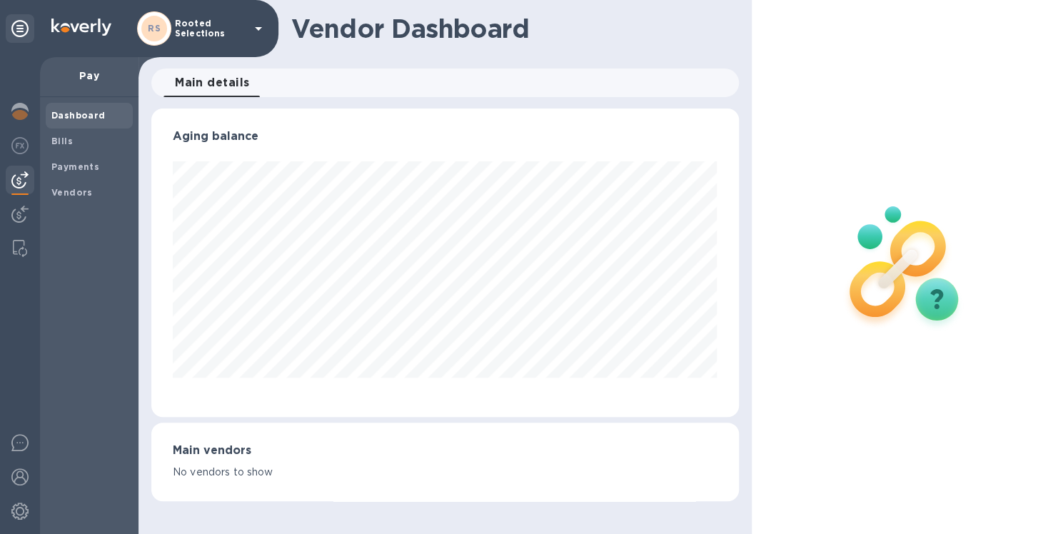
scroll to position [308, 587]
click at [21, 111] on img at bounding box center [19, 111] width 17 height 17
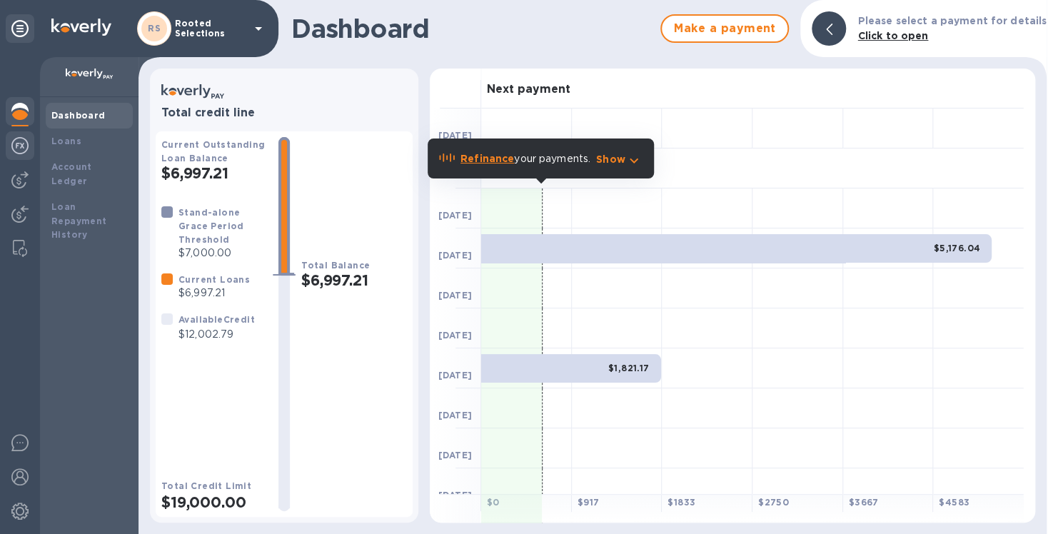
click at [15, 143] on img at bounding box center [19, 145] width 17 height 17
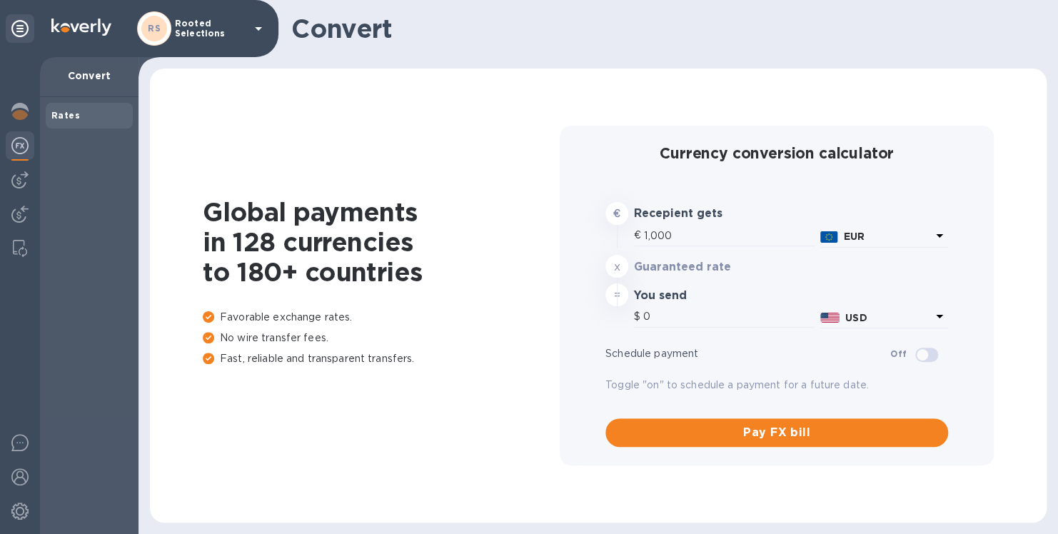
type input "1,191.39"
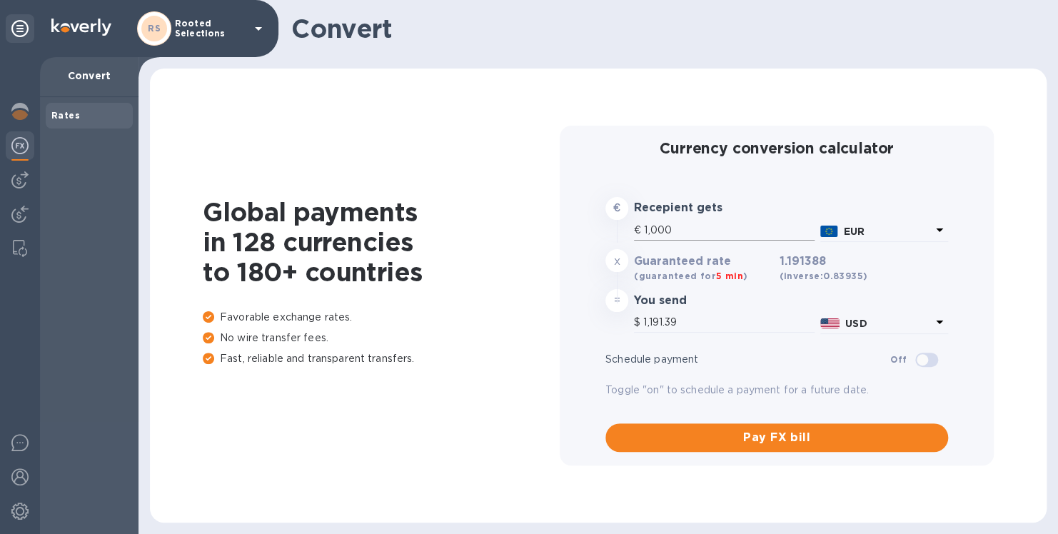
click at [685, 228] on input "1,000" at bounding box center [729, 230] width 171 height 21
type input "10,007"
type input "11,922.22"
type input "100,077"
type input "119,230.54"
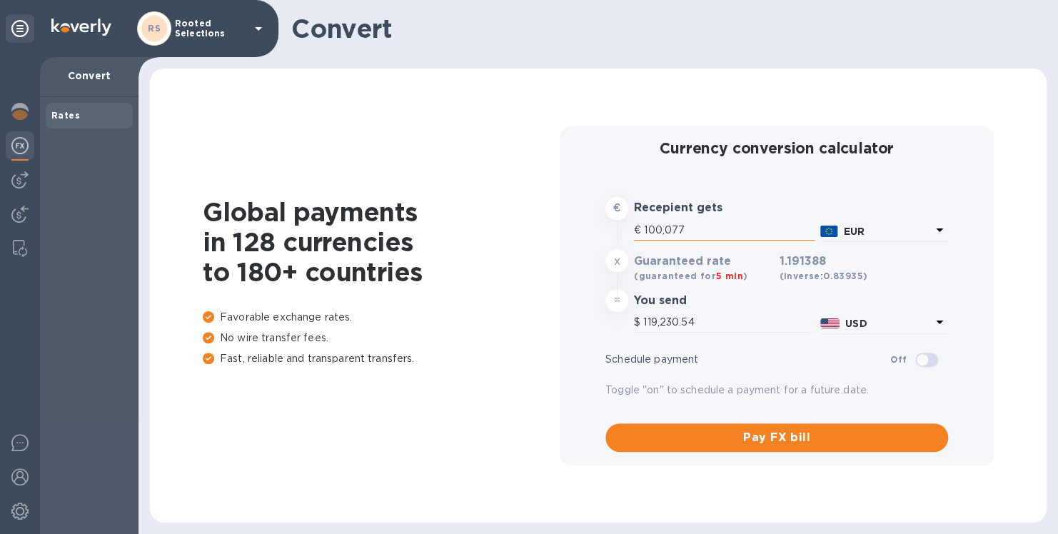
type input "10,007"
type input "11,922.22"
type input "100"
type input "119.14"
type input "10"
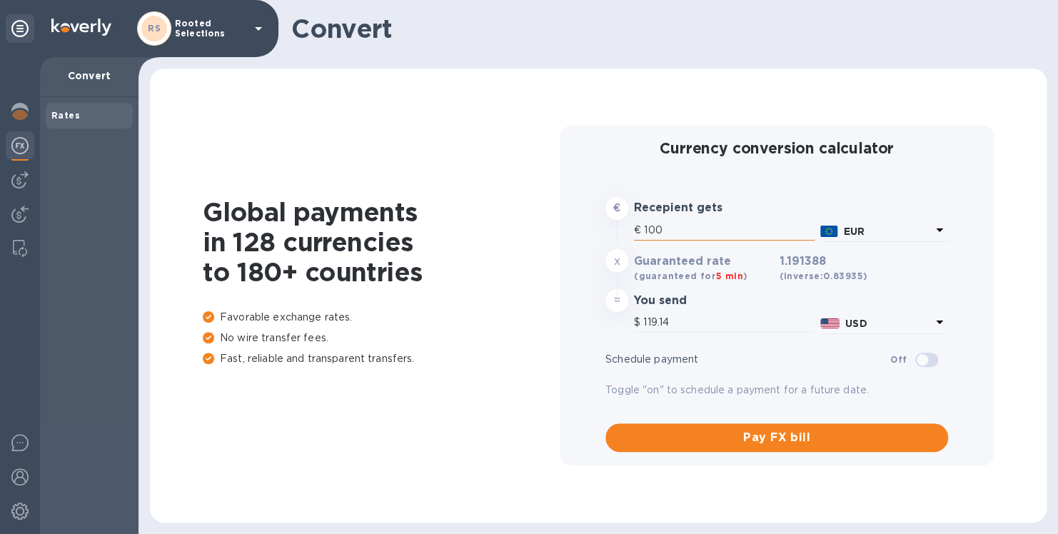
type input "11.91"
type input "1"
type input "1.19"
type input "7"
type input "8.34"
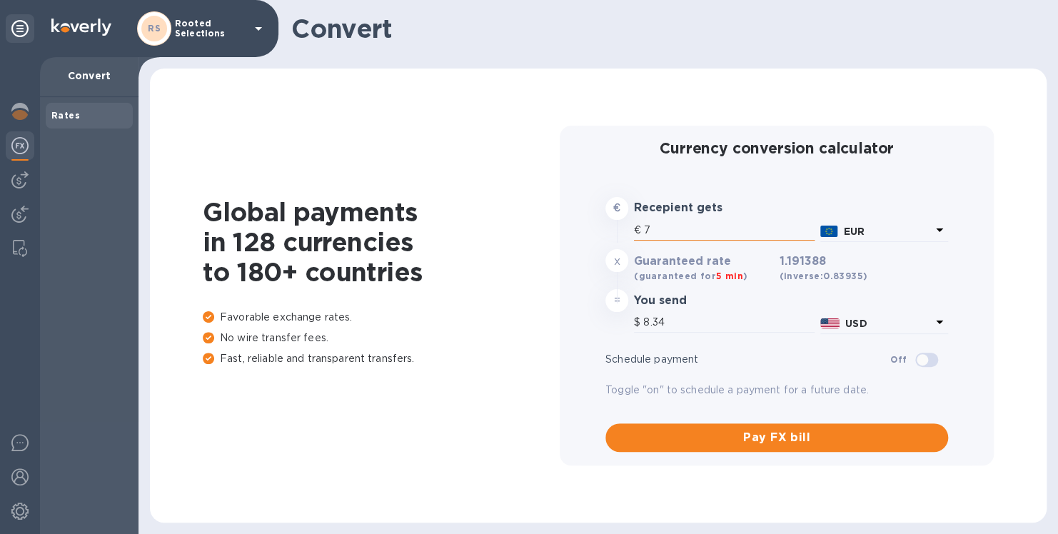
type input "77"
type input "91.74"
type input "775"
type input "923.33"
type input "7,758"
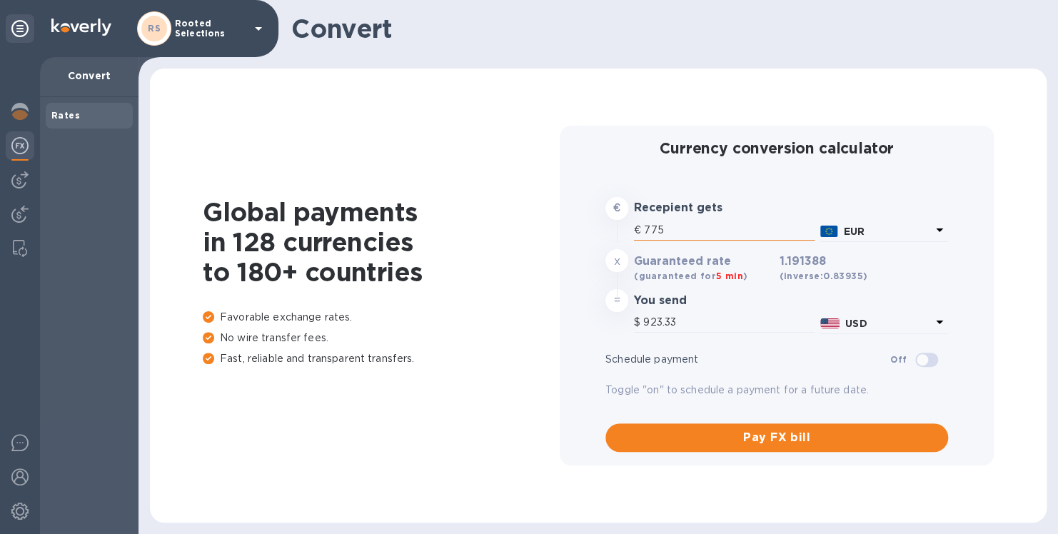
type input "9,242.79"
type input "775"
type input "923.33"
type input "77"
type input "91.74"
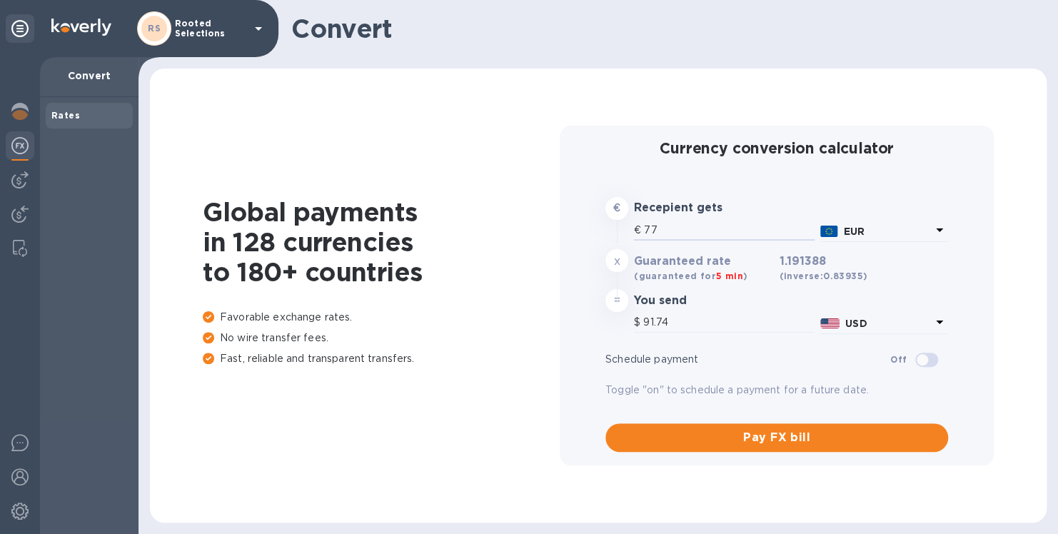
type input "7"
type input "8.34"
type input "6"
type input "7.15"
type input "64"
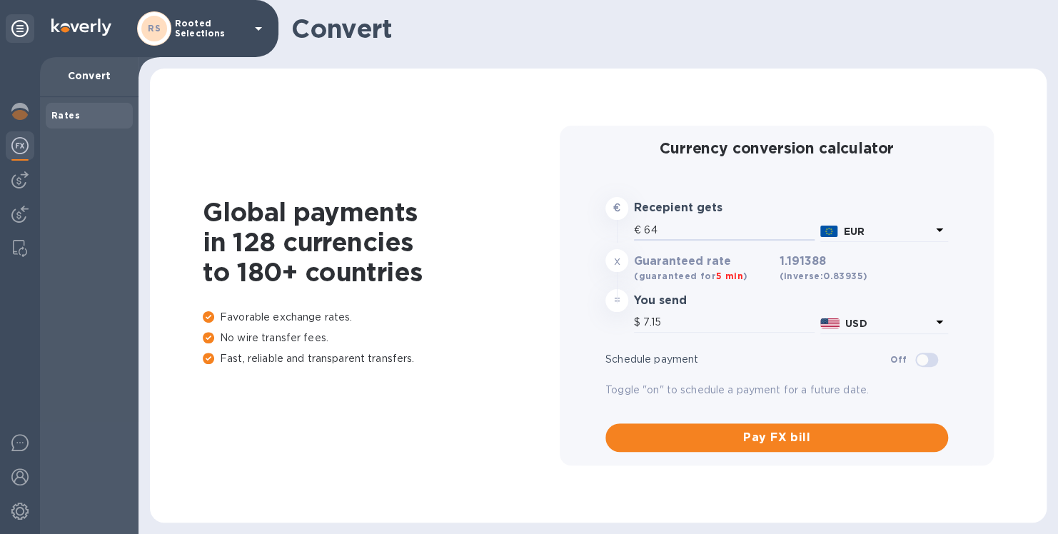
type input "76.25"
type input "640"
type input "762.49"
type input "6,408"
type input "7,634.41"
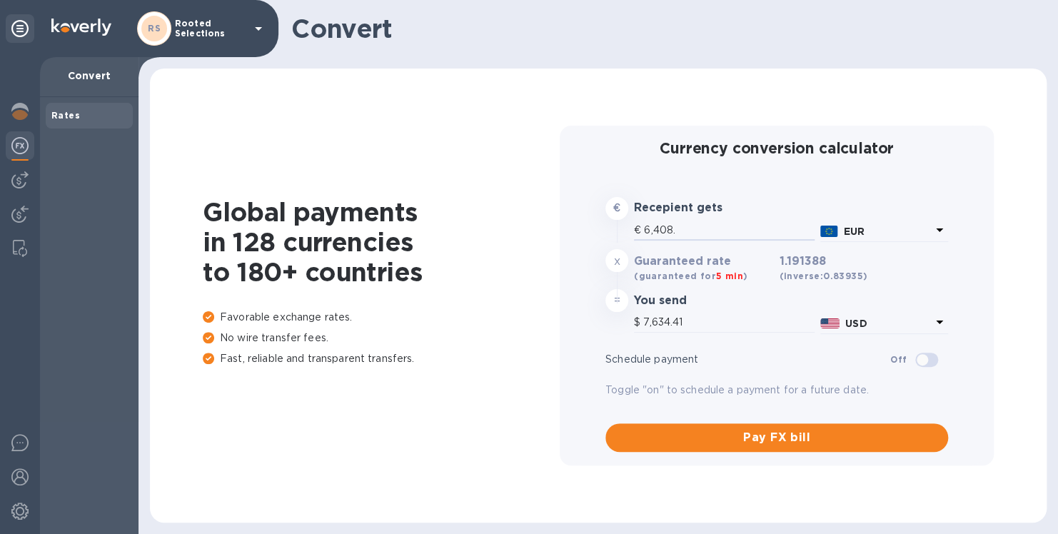
type input "6,408.6"
type input "7,635.13"
type input "6,408."
type input "7,634.41"
type input "640"
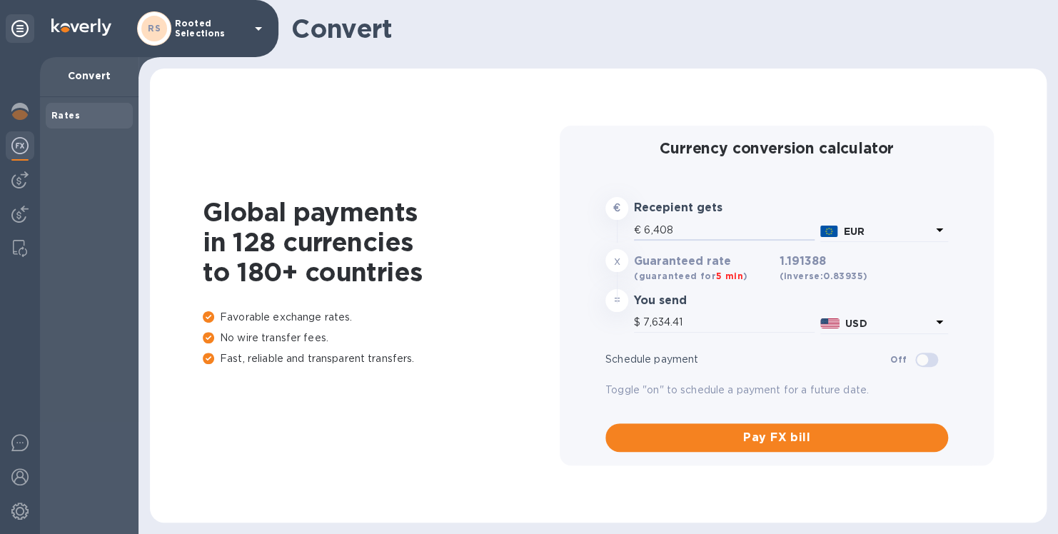
type input "762.49"
type input "64"
type input "76.25"
type input "6"
type input "7.15"
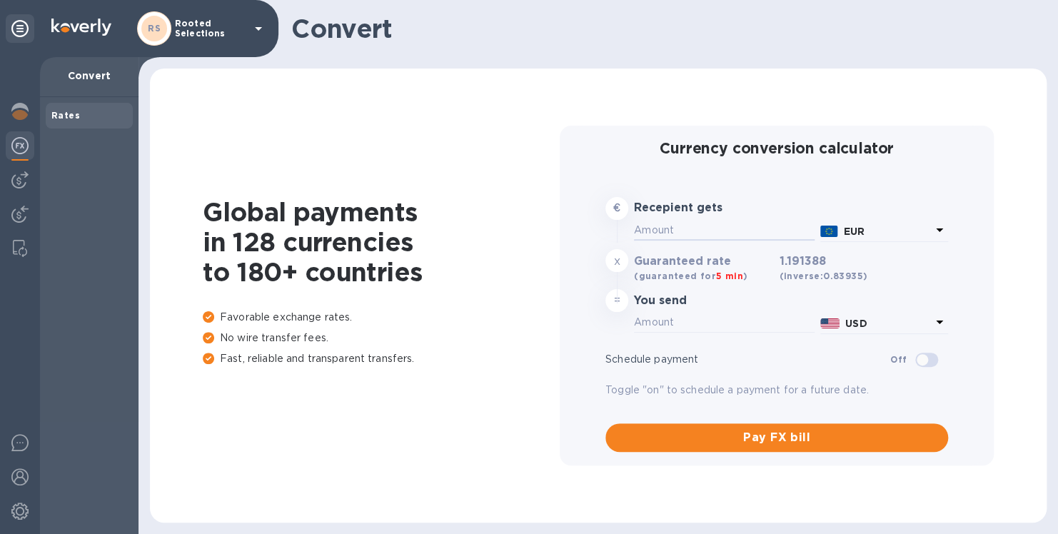
type input "3"
type input "3.57"
type input "31"
type input "36.93"
type input "317"
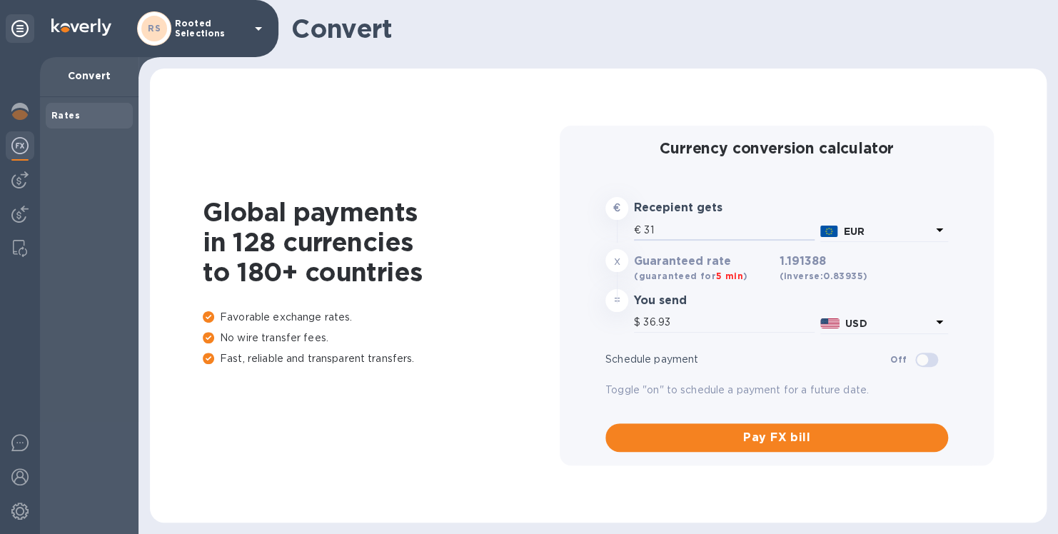
type input "377.67"
type input "3,174"
type input "3,781.47"
type input "3,174.1"
type input "3,781.58"
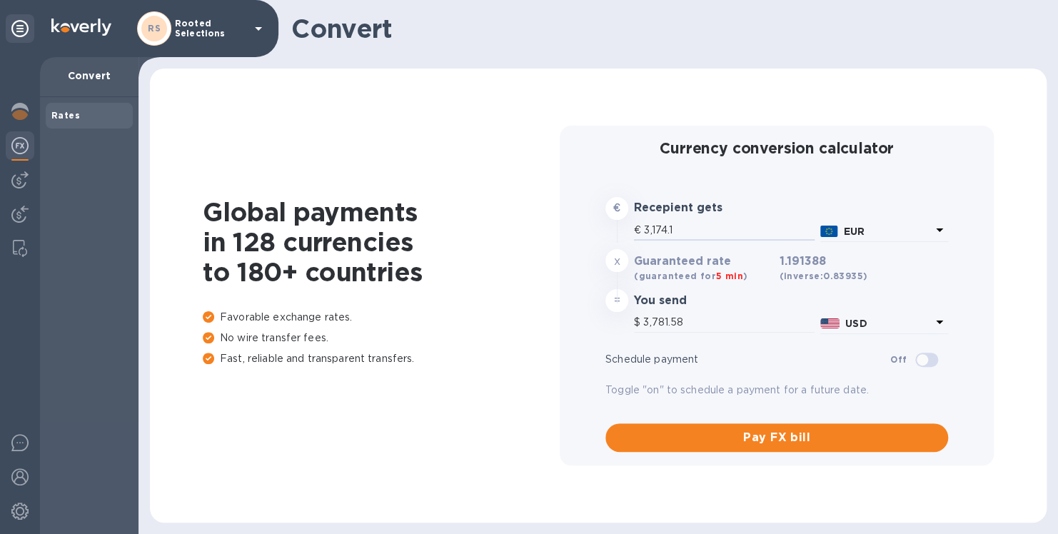
type input "3,174.12"
type input "3,781.61"
type input "3,174.1"
type input "3,781.58"
type input "3,174"
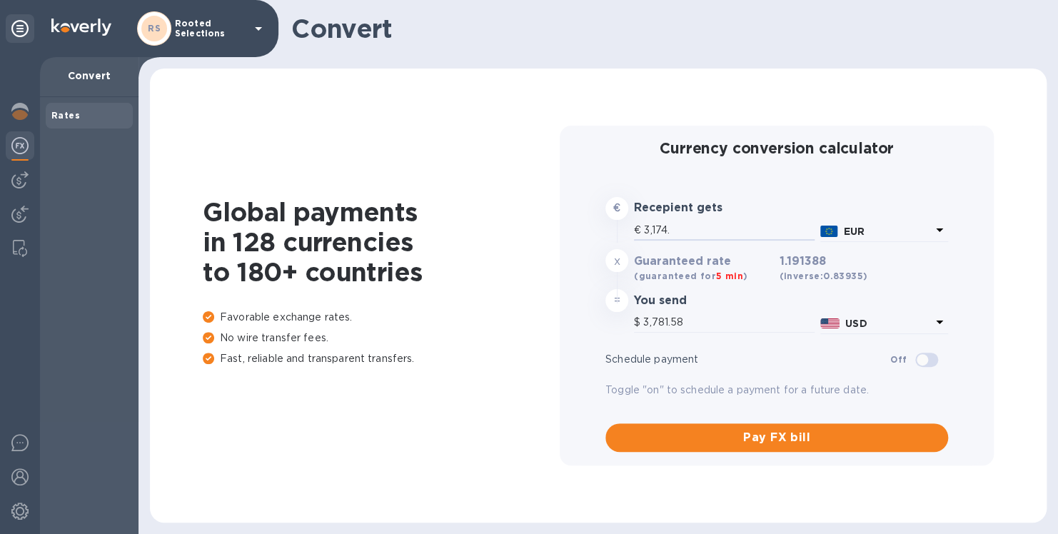
type input "3,781.47"
type input "317"
type input "377.67"
type input "31"
type input "36.93"
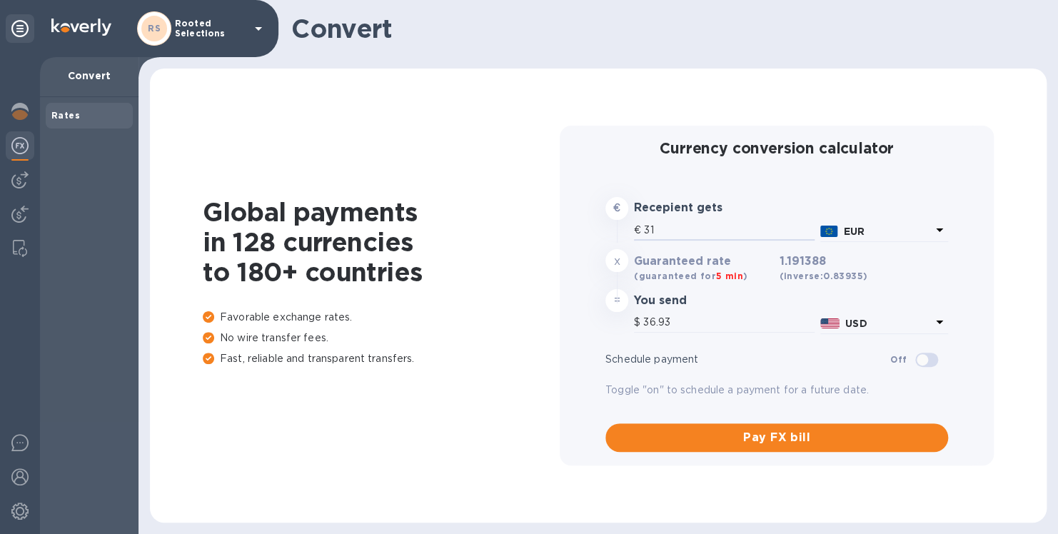
type input "3"
type input "3.57"
type input "4"
type input "4.77"
type input "46"
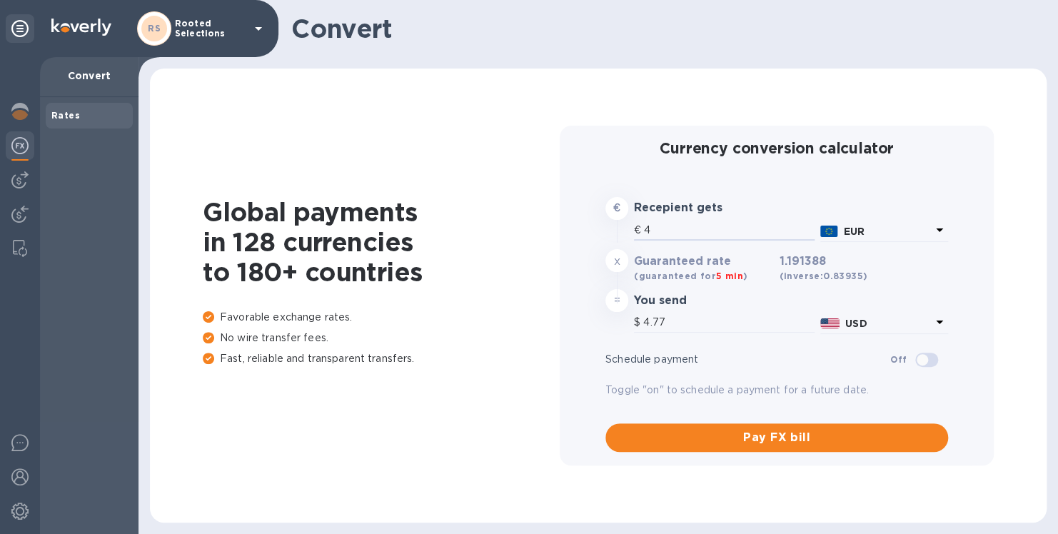
type input "54.8"
type input "469"
type input "558.76"
type input "4,697"
type input "5,595.95"
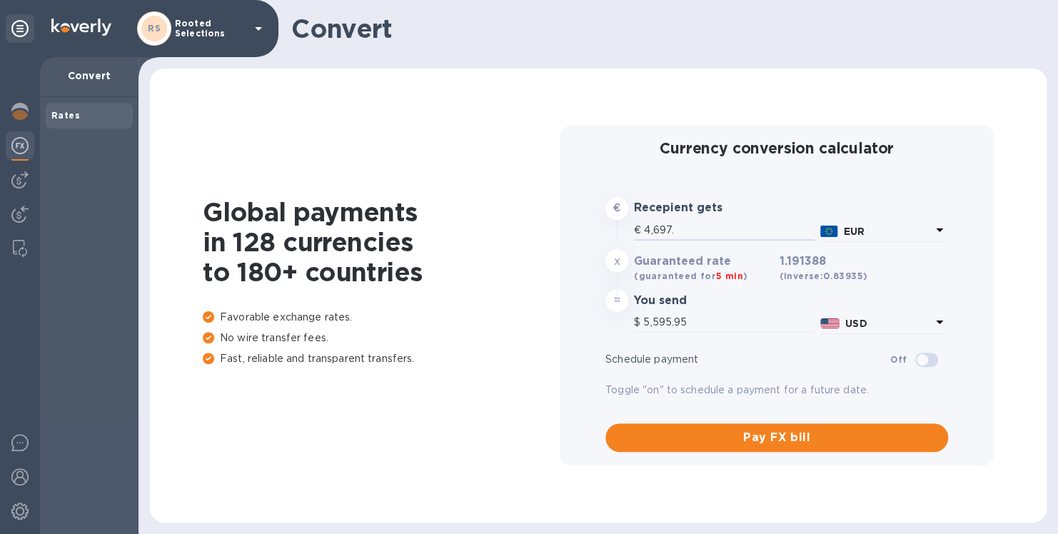
type input "4,697.2"
type input "5,596.19"
type input "4,697.28"
type input "5,596.28"
type input "4,697.2"
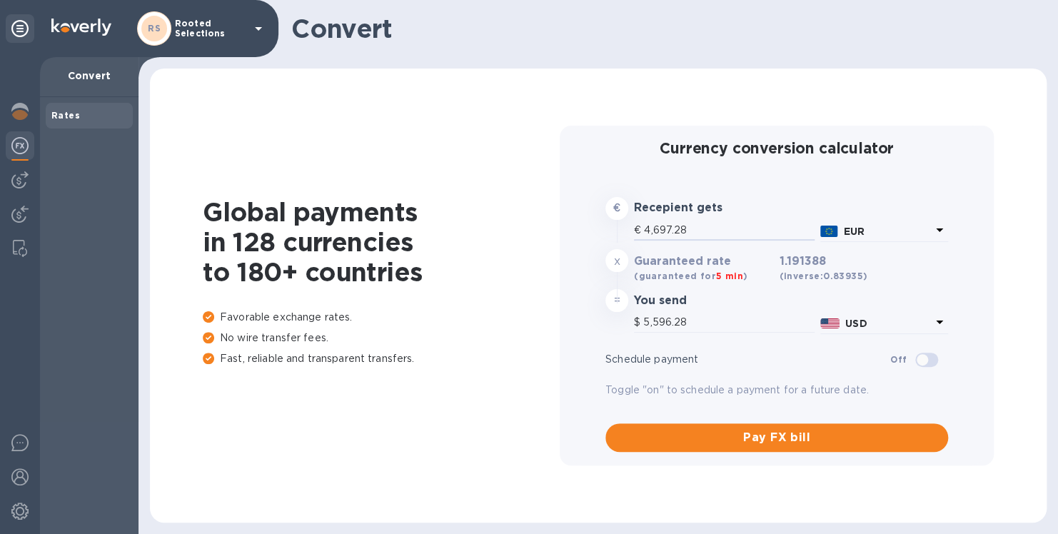
type input "5,596.19"
type input "4,697"
type input "5,595.95"
type input "469"
type input "558.76"
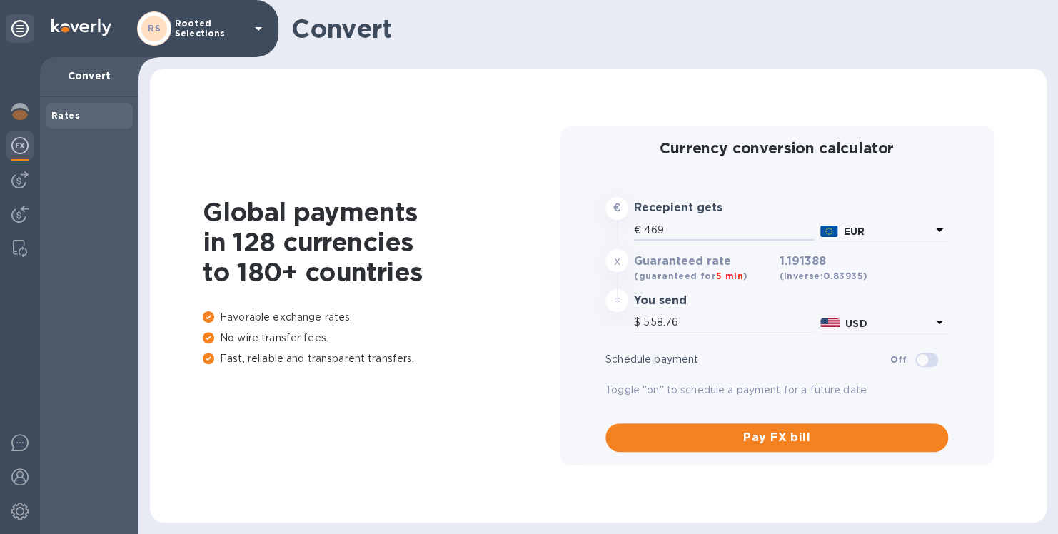
type input "46"
type input "54.8"
type input "4"
type input "4.77"
type input "6"
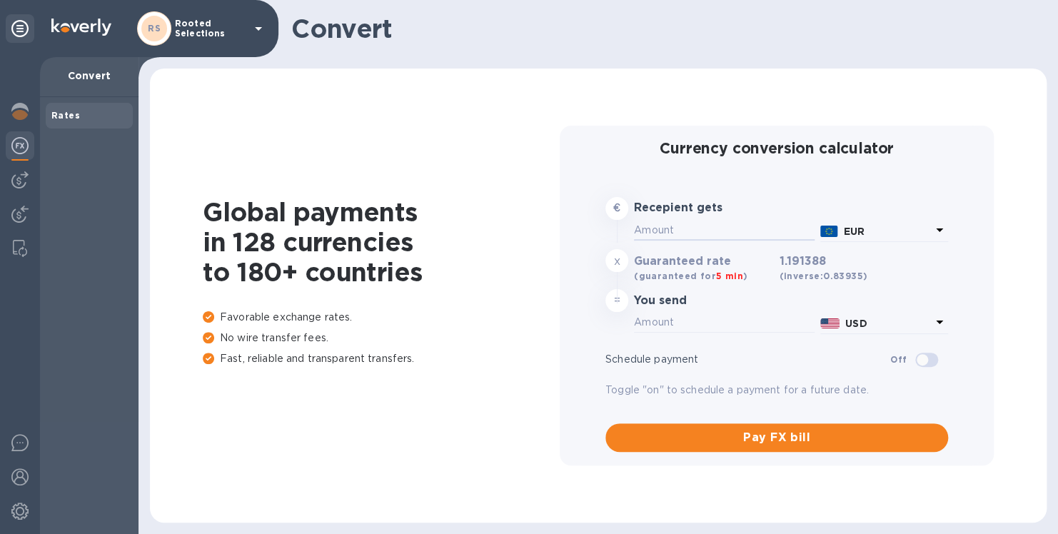
type input "7.15"
type input "61"
type input "72.67"
type input "619"
type input "737.47"
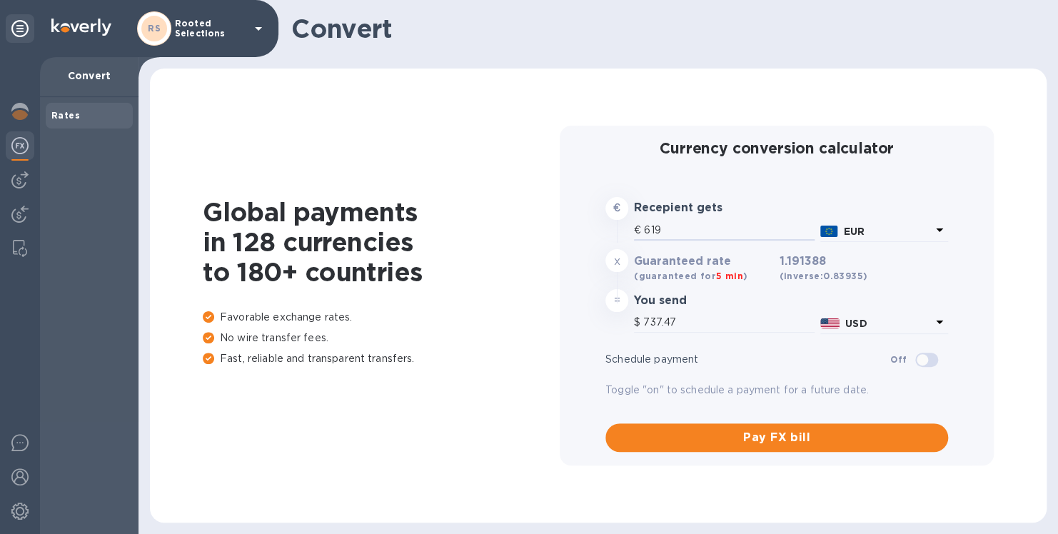
type input "6,192"
type input "7,377.07"
type input "6,192"
